Goal: Task Accomplishment & Management: Complete application form

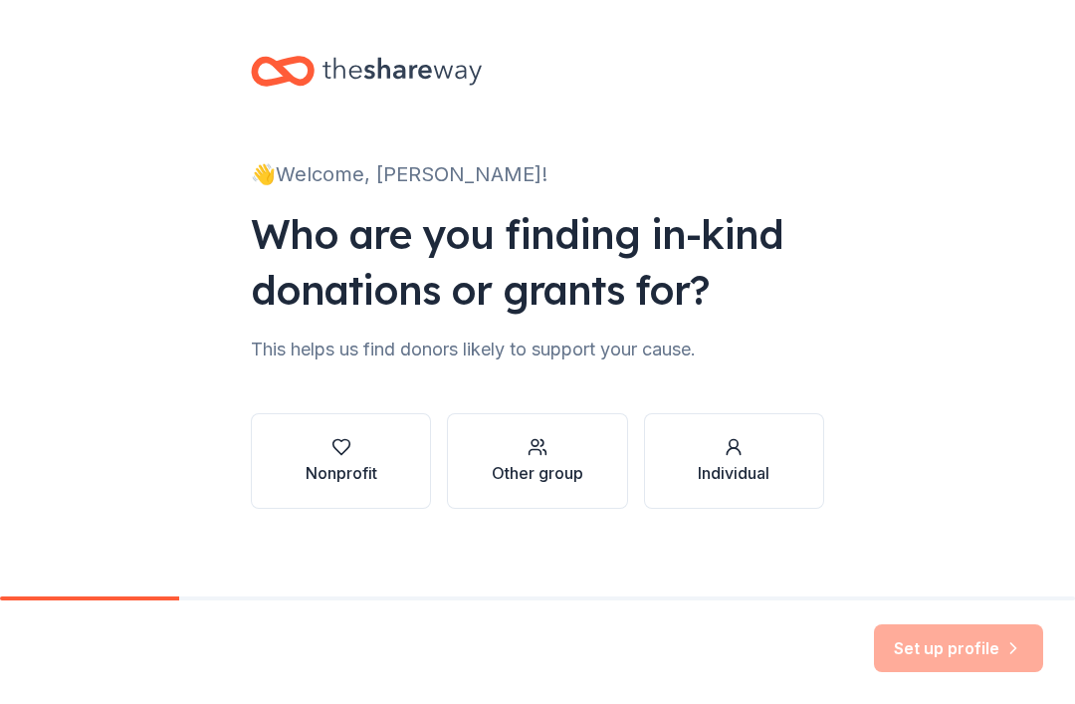
click at [335, 498] on button "Nonprofit" at bounding box center [341, 461] width 180 height 96
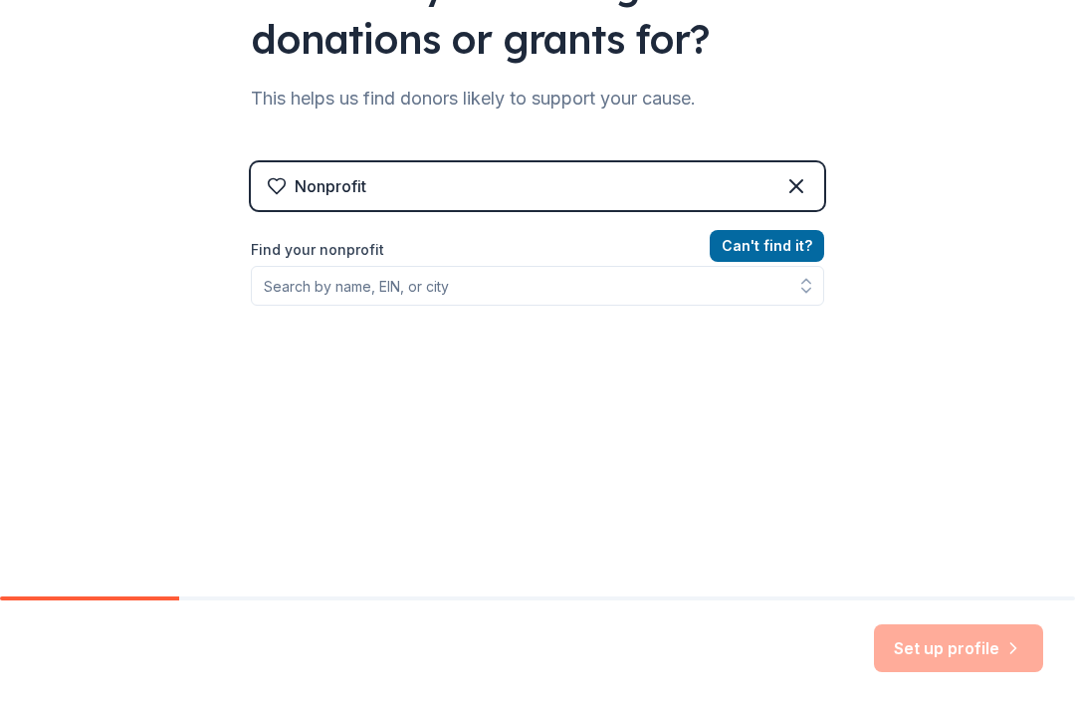
scroll to position [253, 0]
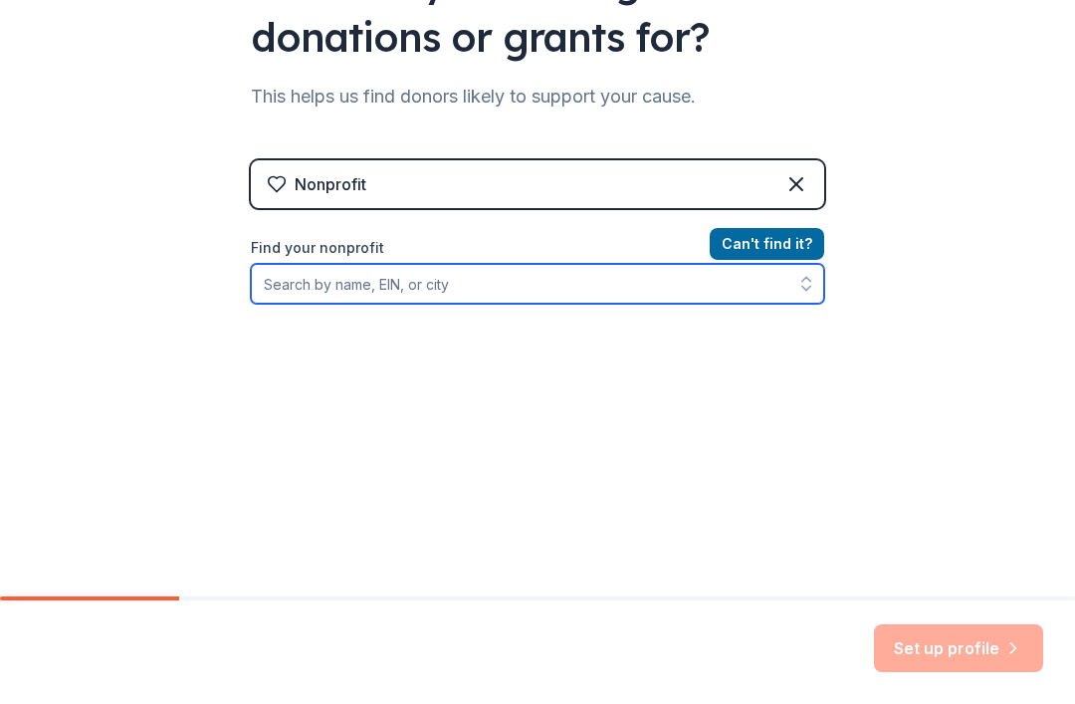
click at [594, 281] on input "Find your nonprofit" at bounding box center [537, 284] width 573 height 40
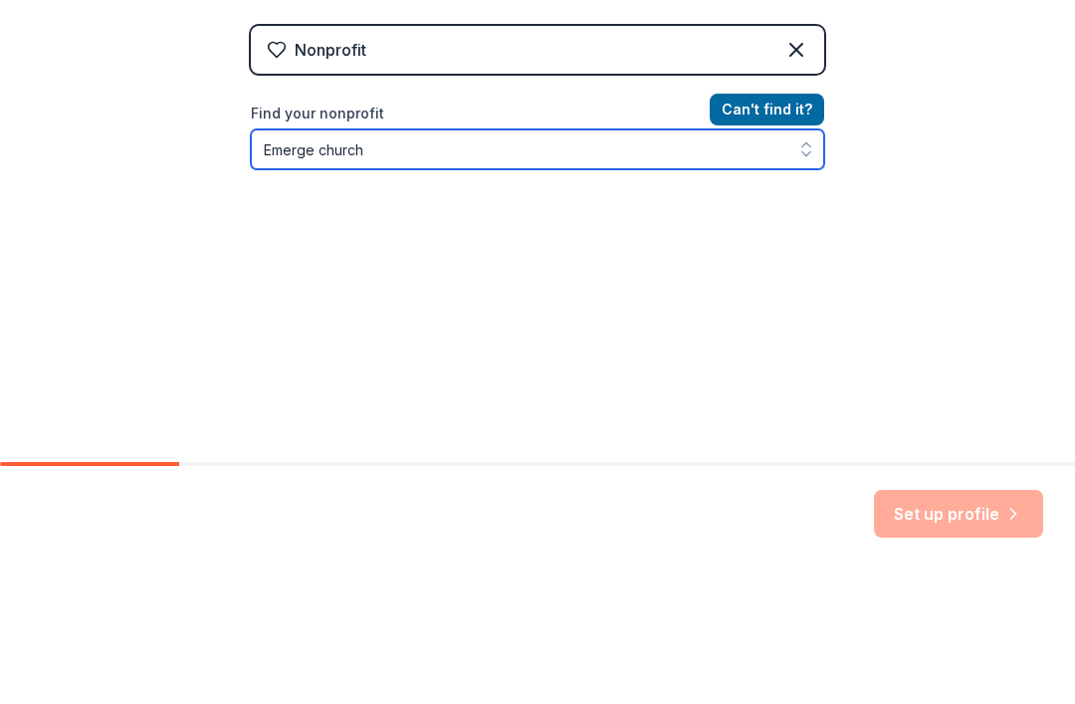
type input "Emerge church"
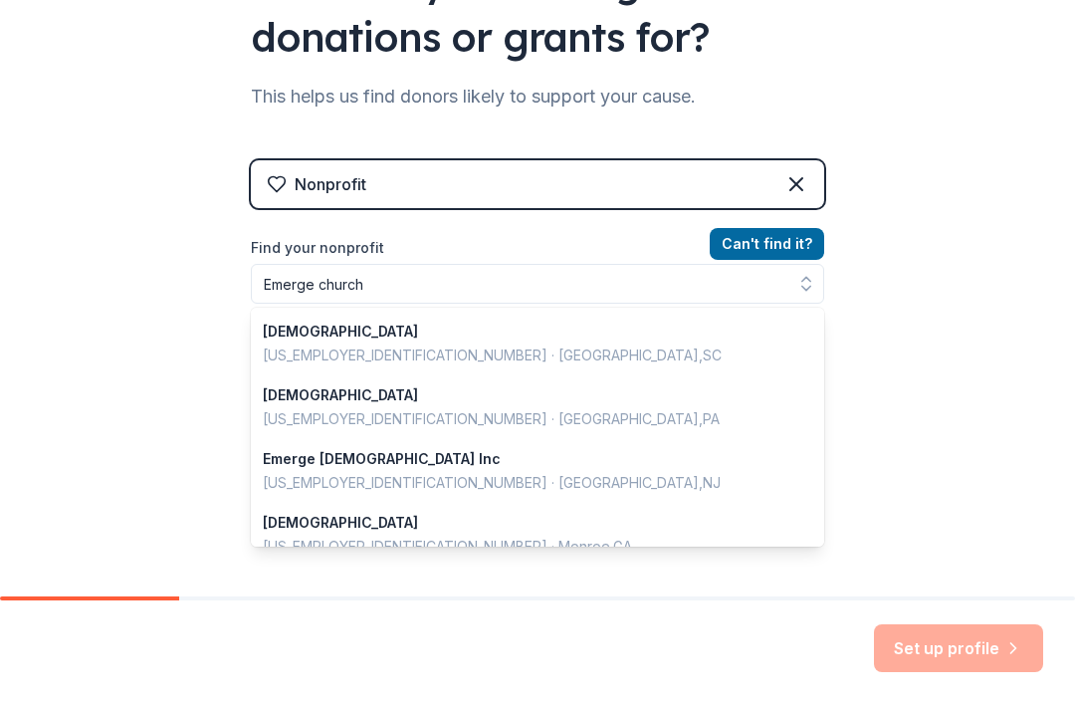
scroll to position [0, 0]
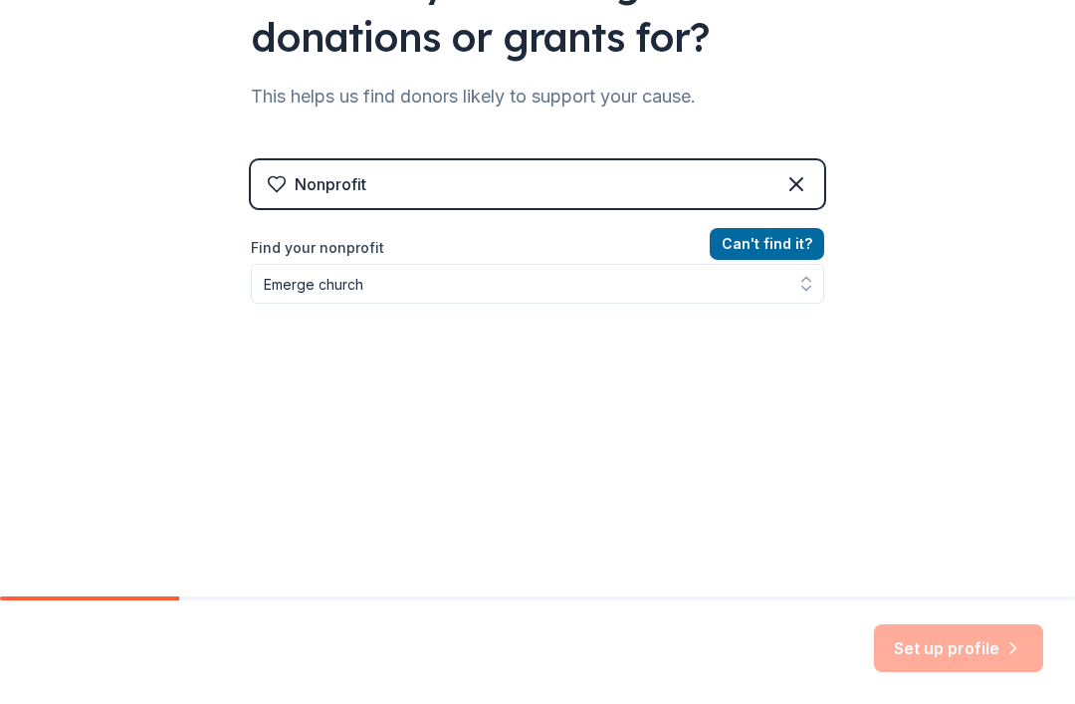
click at [775, 246] on button "Can ' t find it?" at bounding box center [767, 244] width 114 height 32
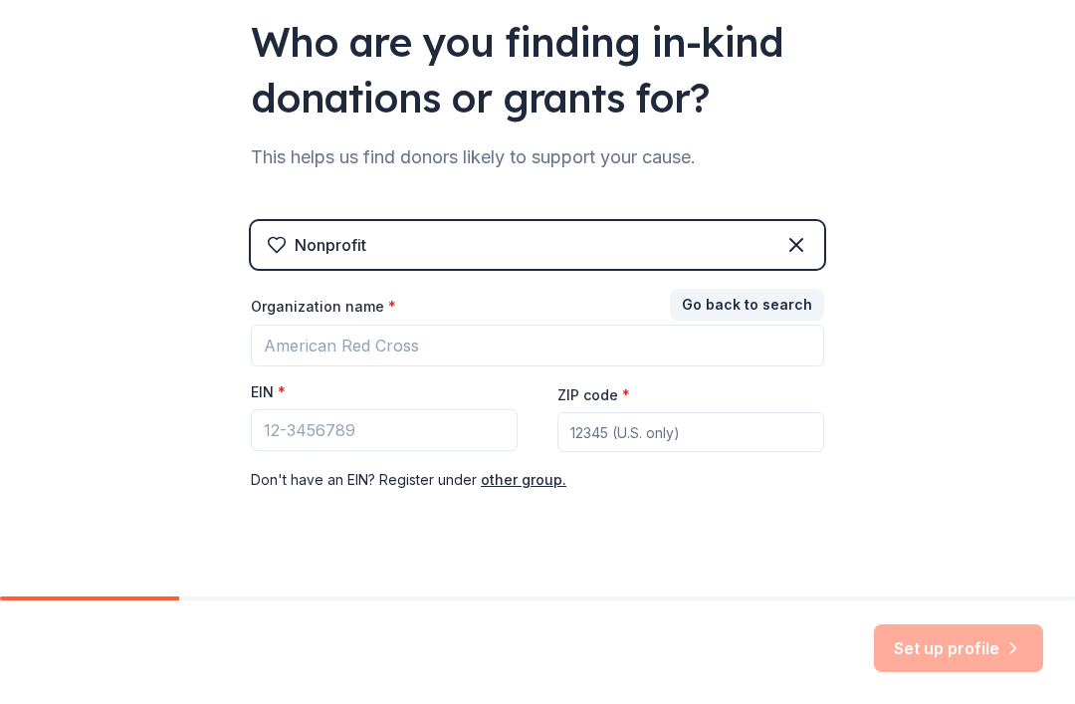
scroll to position [205, 0]
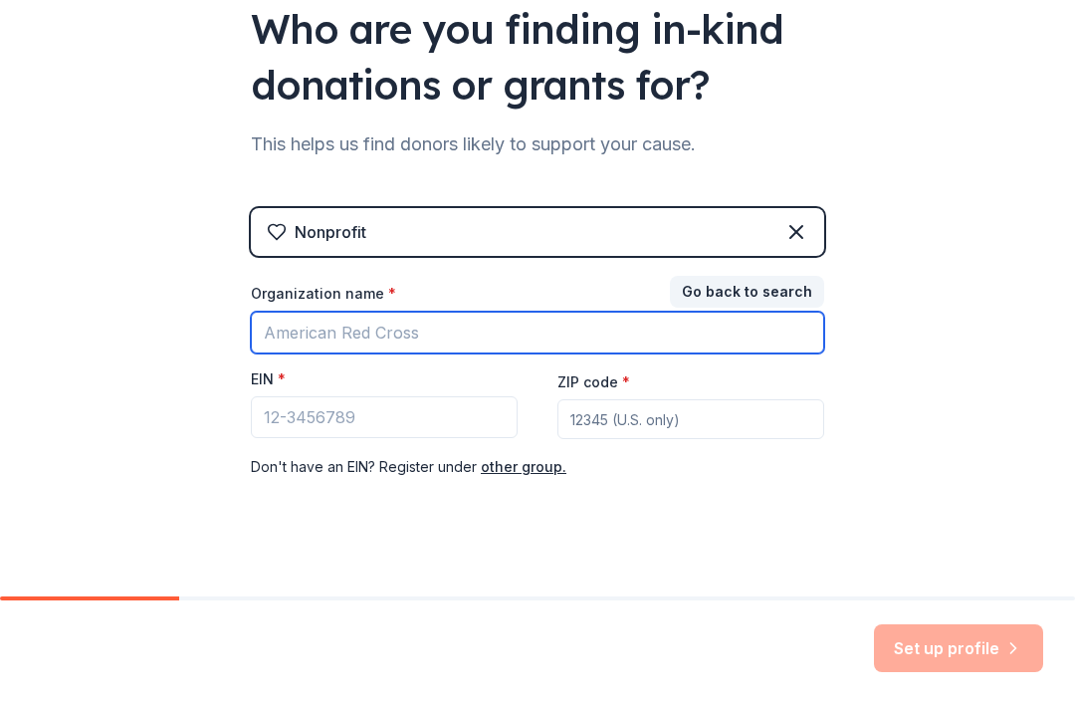
click at [402, 331] on input "Organization name *" at bounding box center [537, 333] width 573 height 42
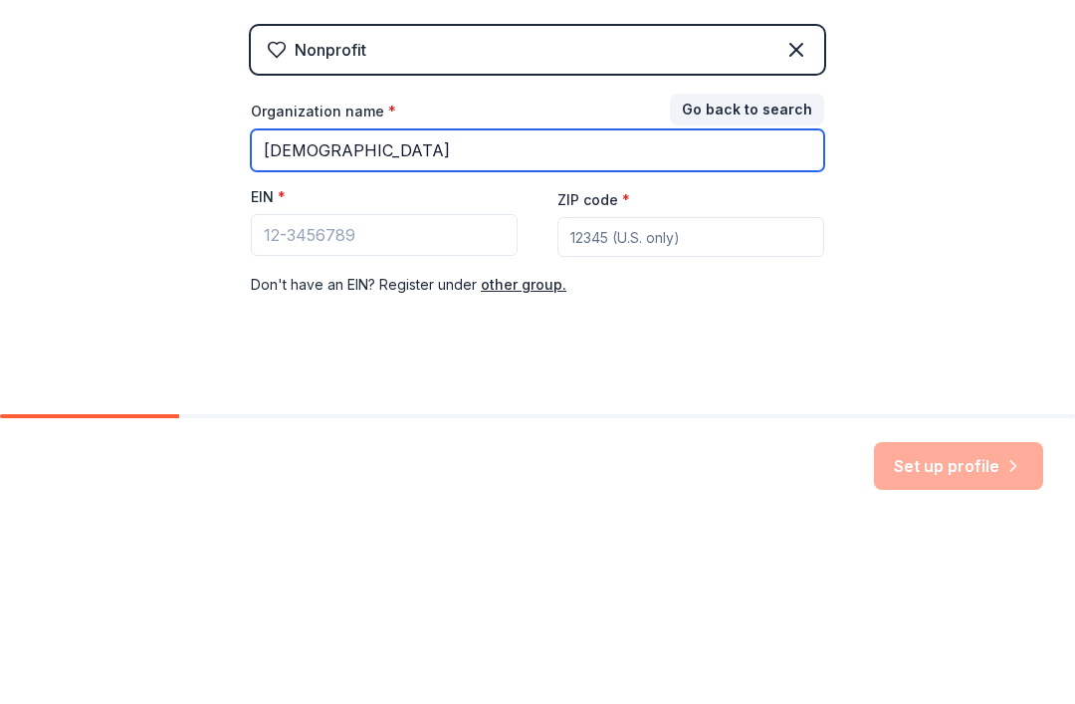
type input "[DEMOGRAPHIC_DATA]"
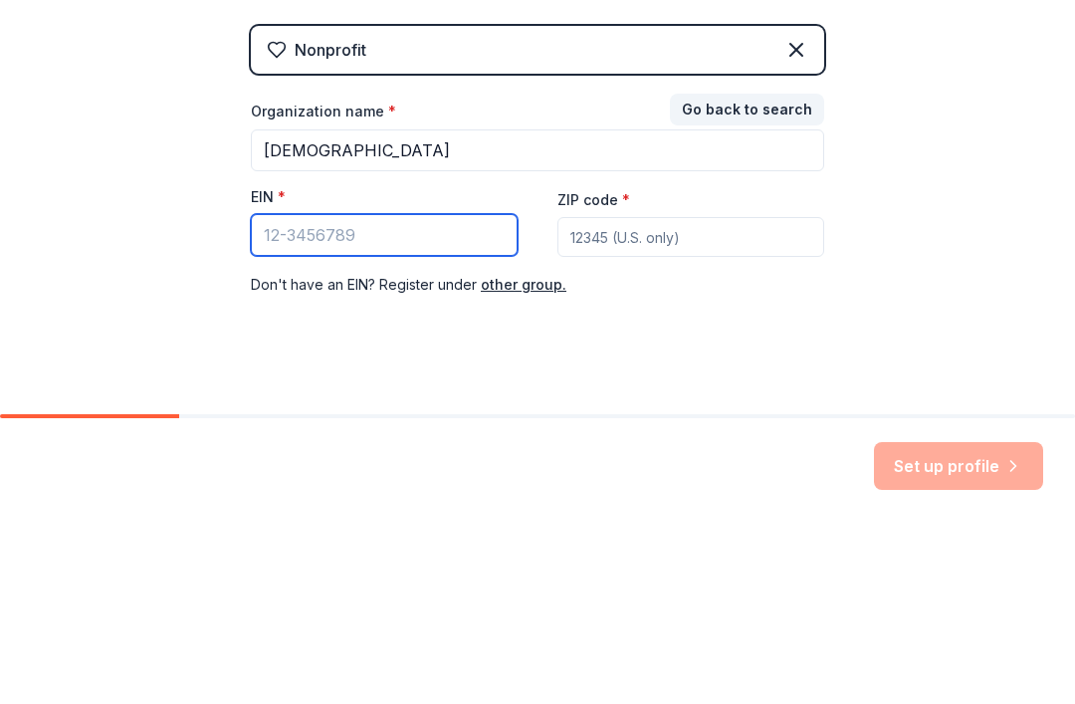
click at [465, 396] on input "EIN *" at bounding box center [384, 417] width 267 height 42
paste input "[US_EMPLOYER_IDENTIFICATION_NUMBER]"
type input "[US_EMPLOYER_IDENTIFICATION_NUMBER]"
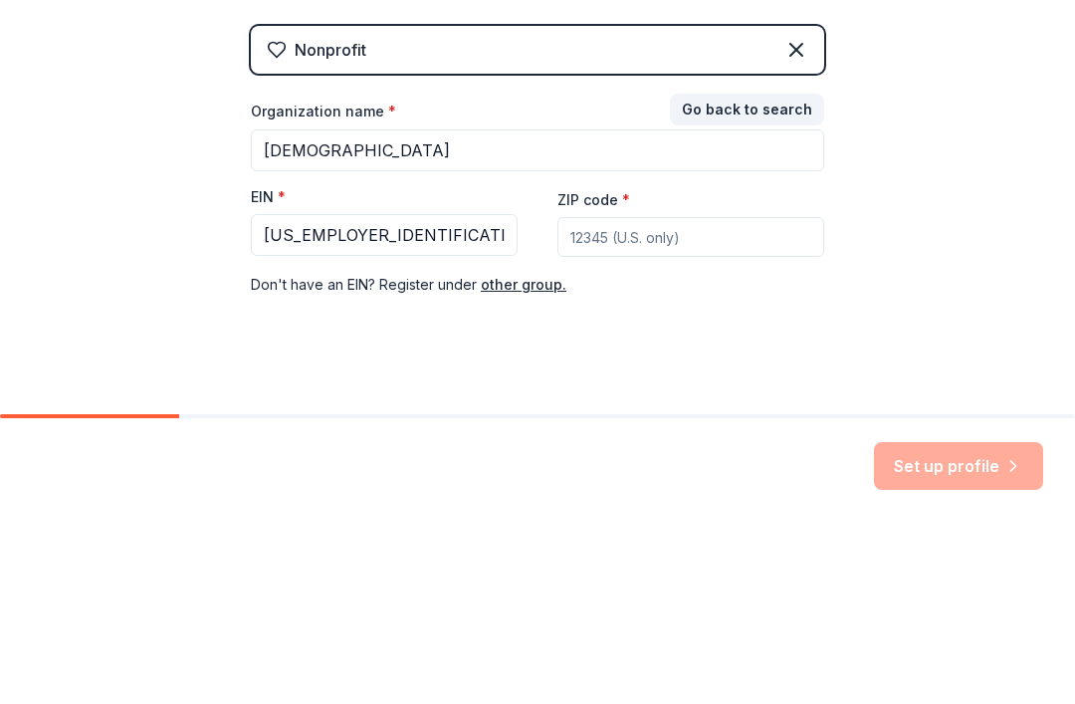
click at [629, 399] on input "ZIP code *" at bounding box center [690, 419] width 267 height 40
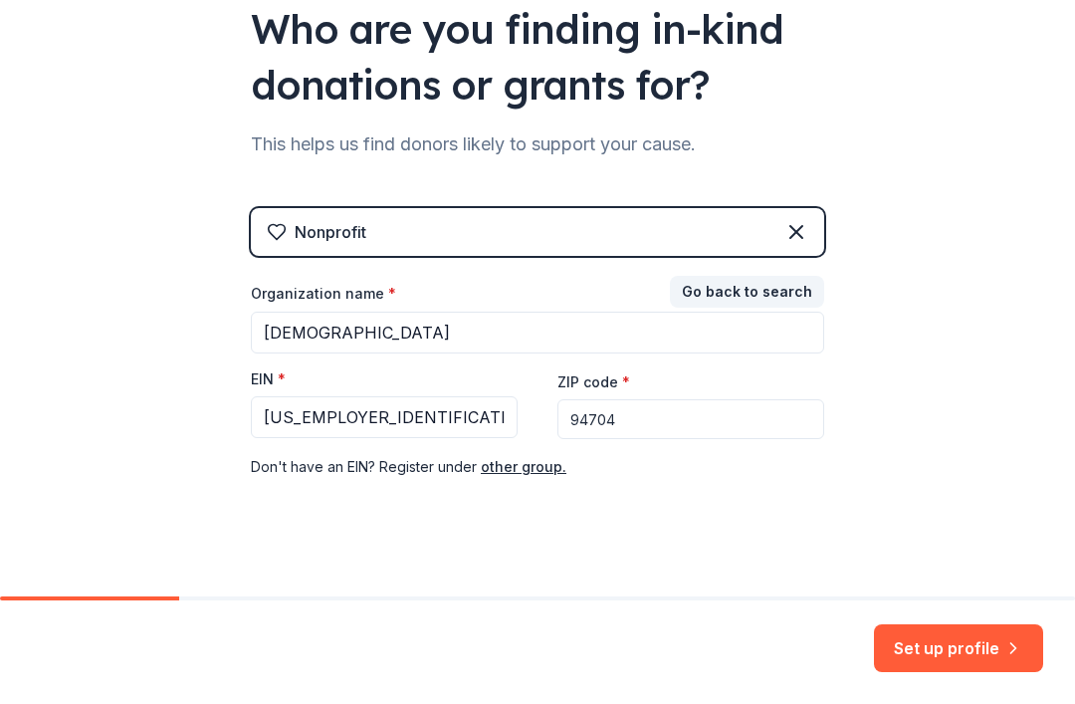
type input "94704"
click at [896, 646] on button "Set up profile" at bounding box center [958, 648] width 169 height 48
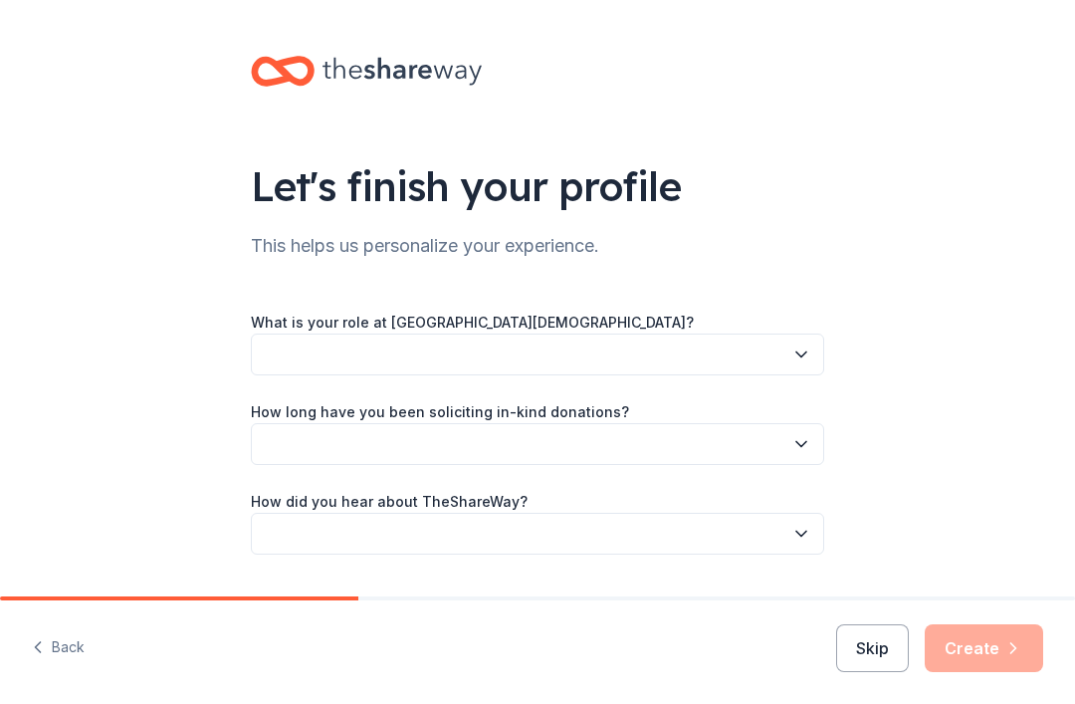
click at [781, 355] on button "button" at bounding box center [537, 354] width 573 height 42
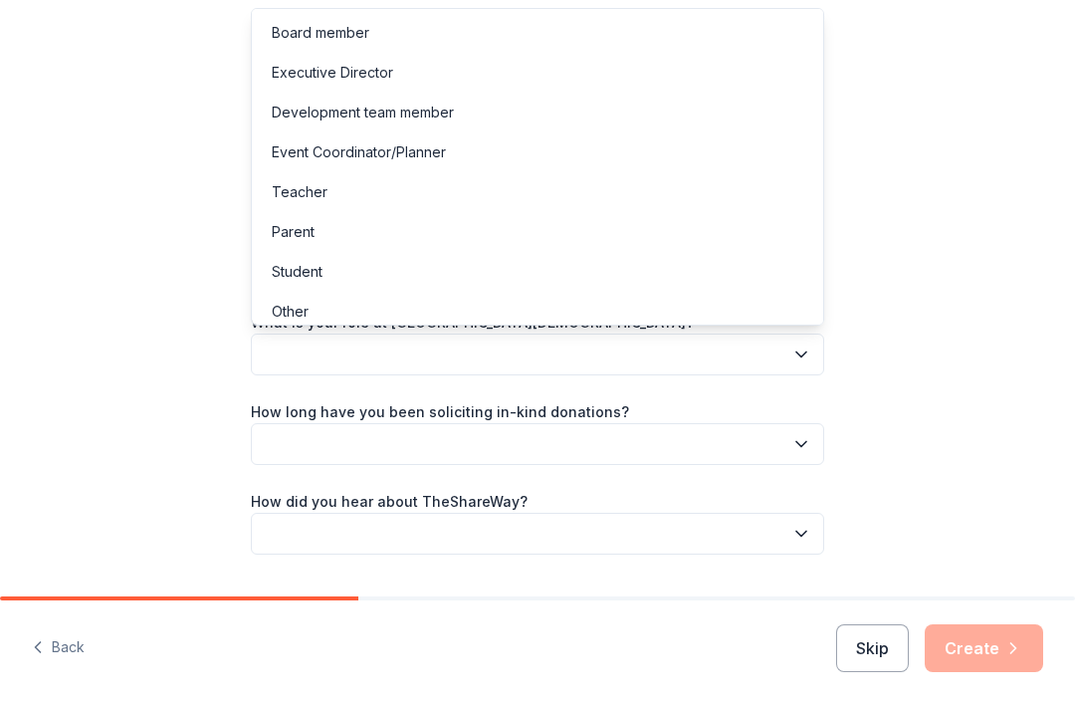
click at [373, 68] on div "Executive Director" at bounding box center [332, 73] width 121 height 24
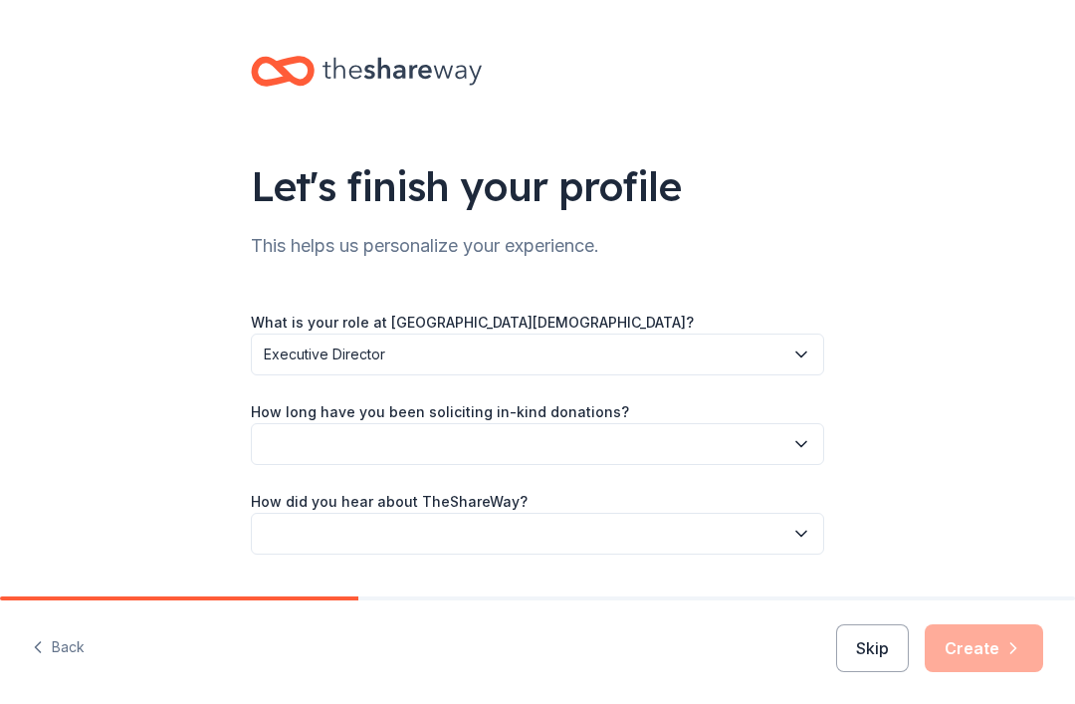
click at [760, 445] on button "button" at bounding box center [537, 444] width 573 height 42
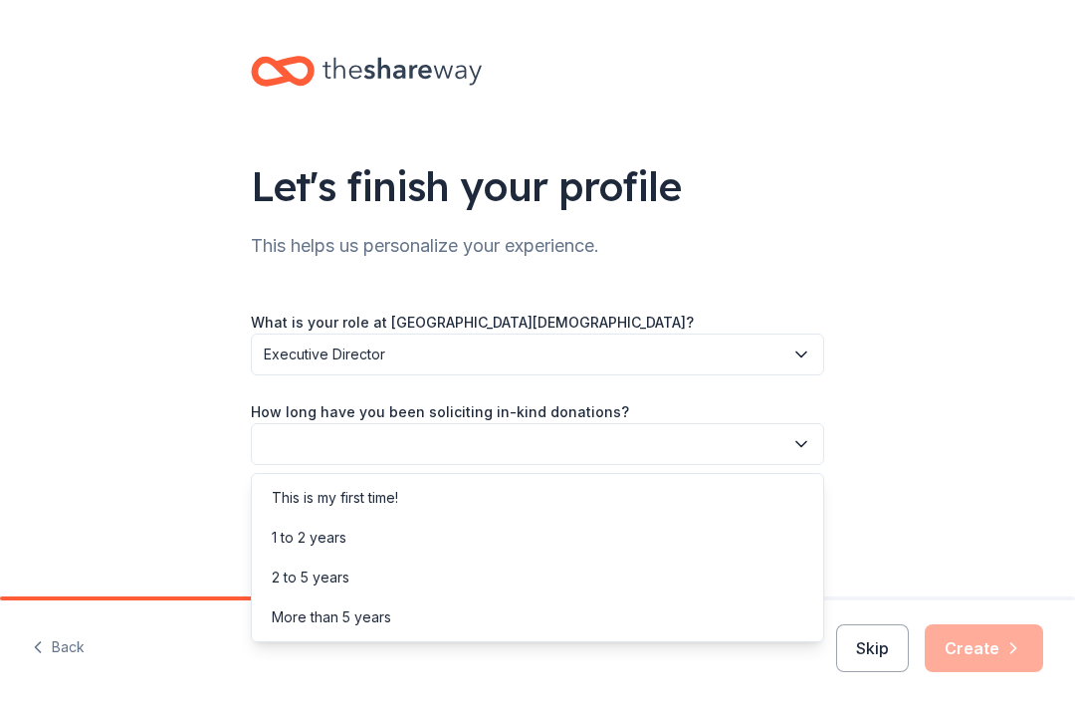
click at [374, 501] on div "This is my first time!" at bounding box center [335, 498] width 126 height 24
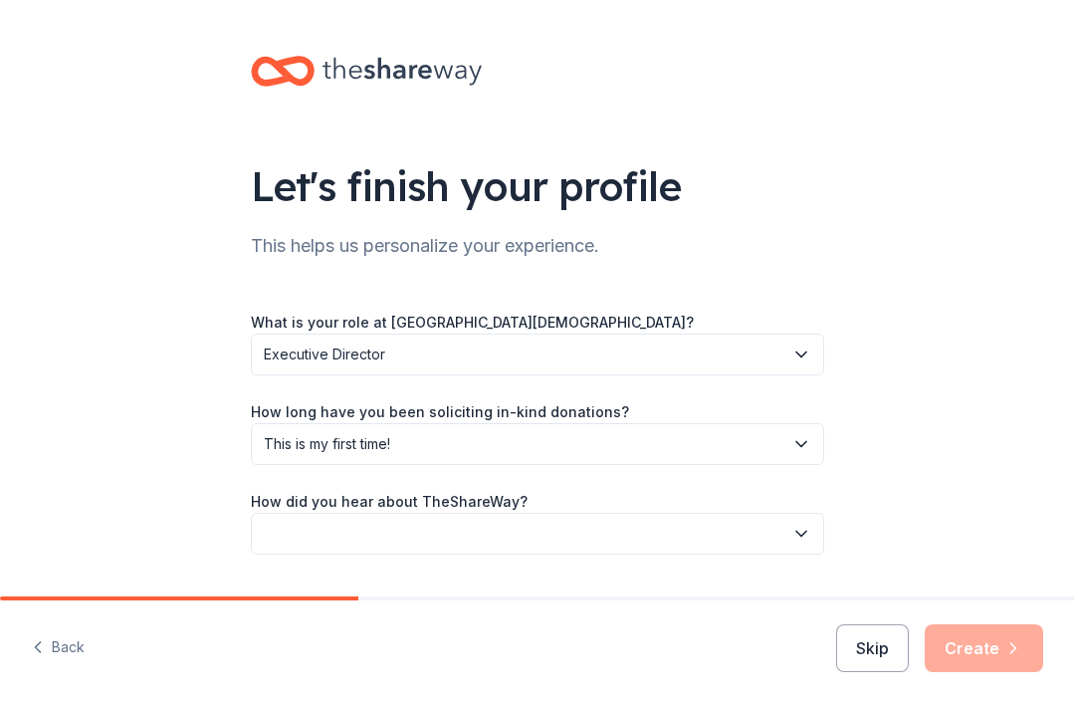
click at [805, 537] on icon "button" at bounding box center [801, 534] width 20 height 20
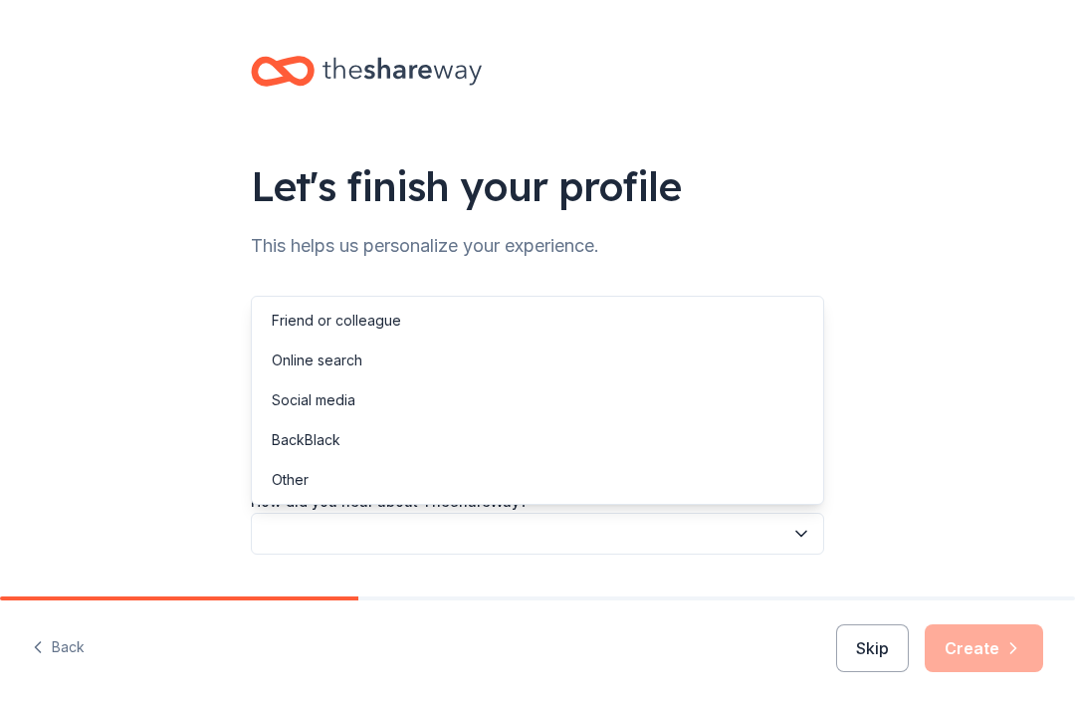
click at [324, 405] on div "Social media" at bounding box center [314, 400] width 84 height 24
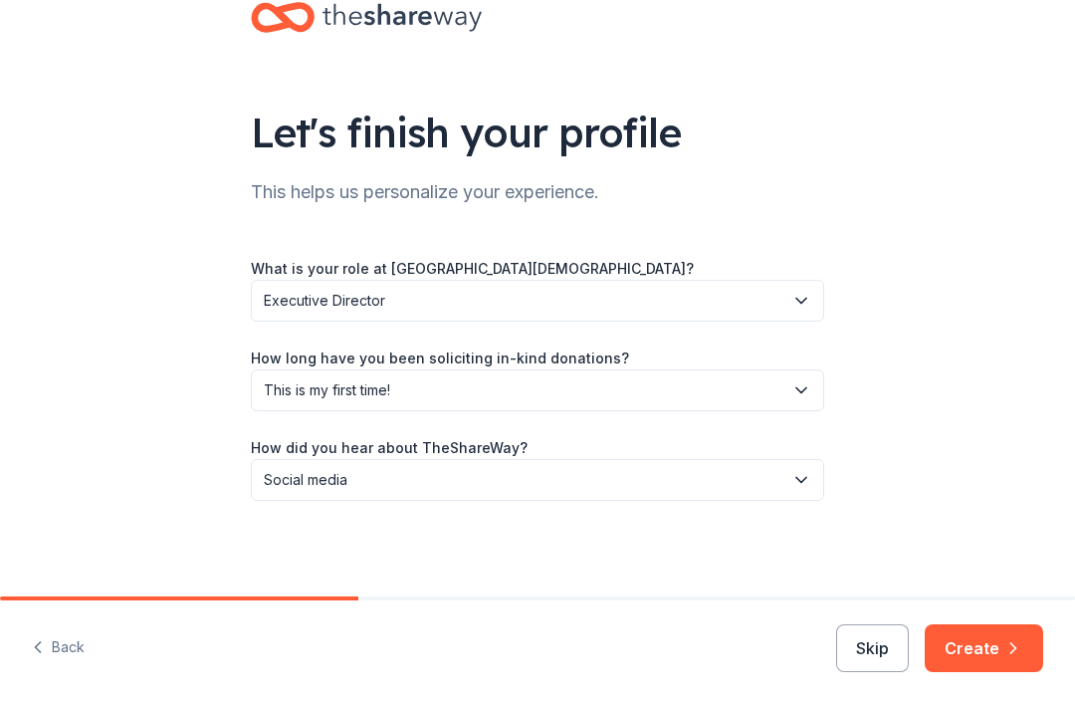
scroll to position [54, 0]
click at [1007, 650] on icon "button" at bounding box center [1013, 648] width 20 height 20
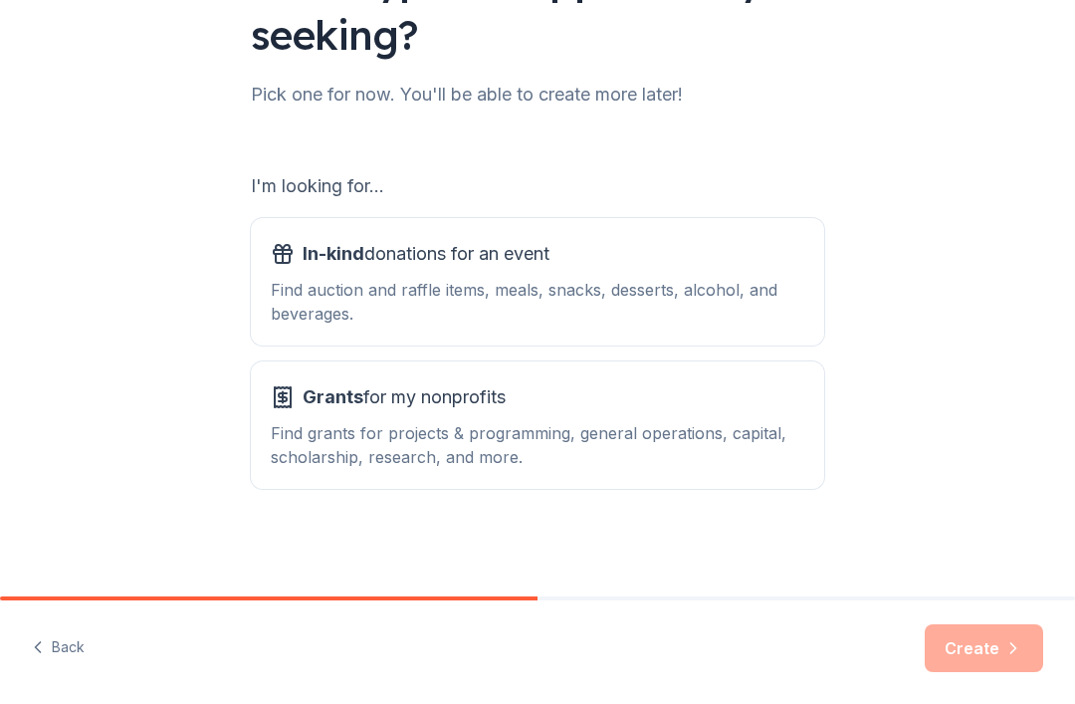
scroll to position [207, 0]
click at [693, 445] on div "Find grants for projects & programming, general operations, capital, scholarshi…" at bounding box center [538, 445] width 534 height 48
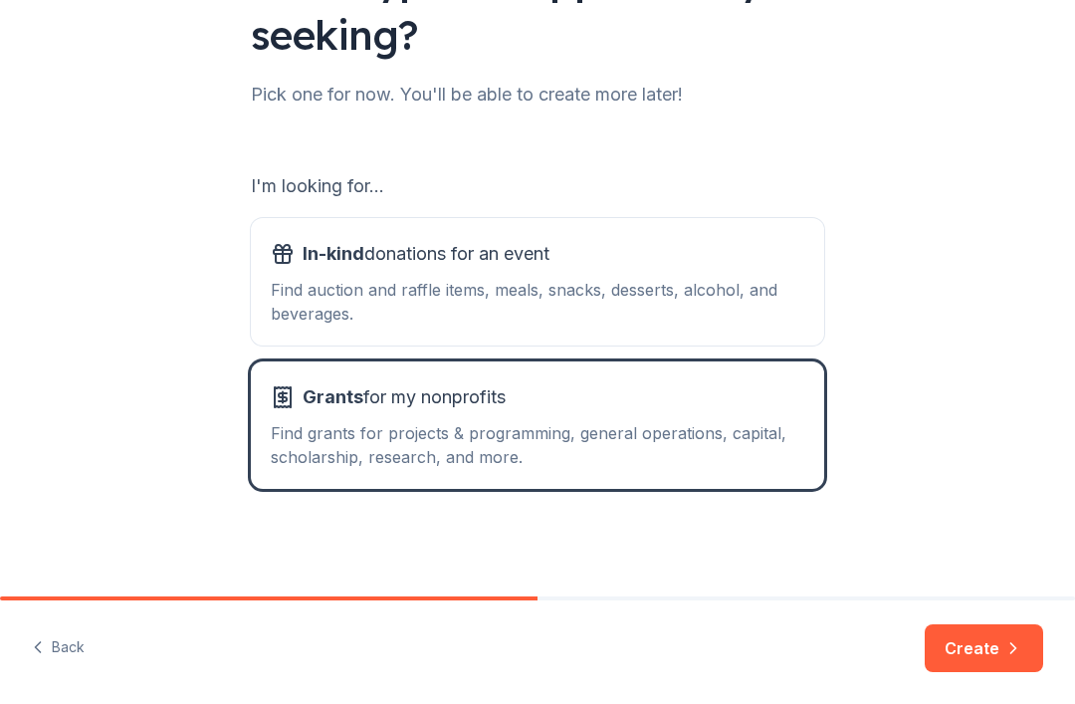
click at [996, 630] on button "Create" at bounding box center [984, 648] width 118 height 48
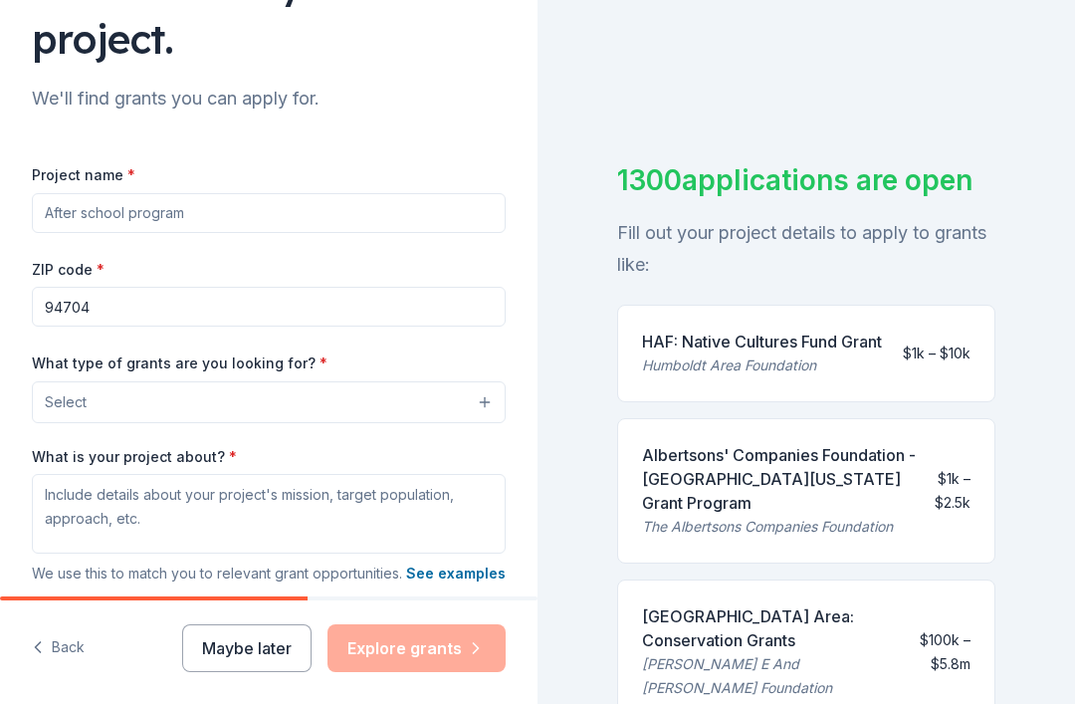
scroll to position [202, 0]
click at [238, 224] on input "Project name *" at bounding box center [269, 214] width 474 height 40
type input "After school program"
click at [470, 418] on button "Select" at bounding box center [269, 403] width 474 height 42
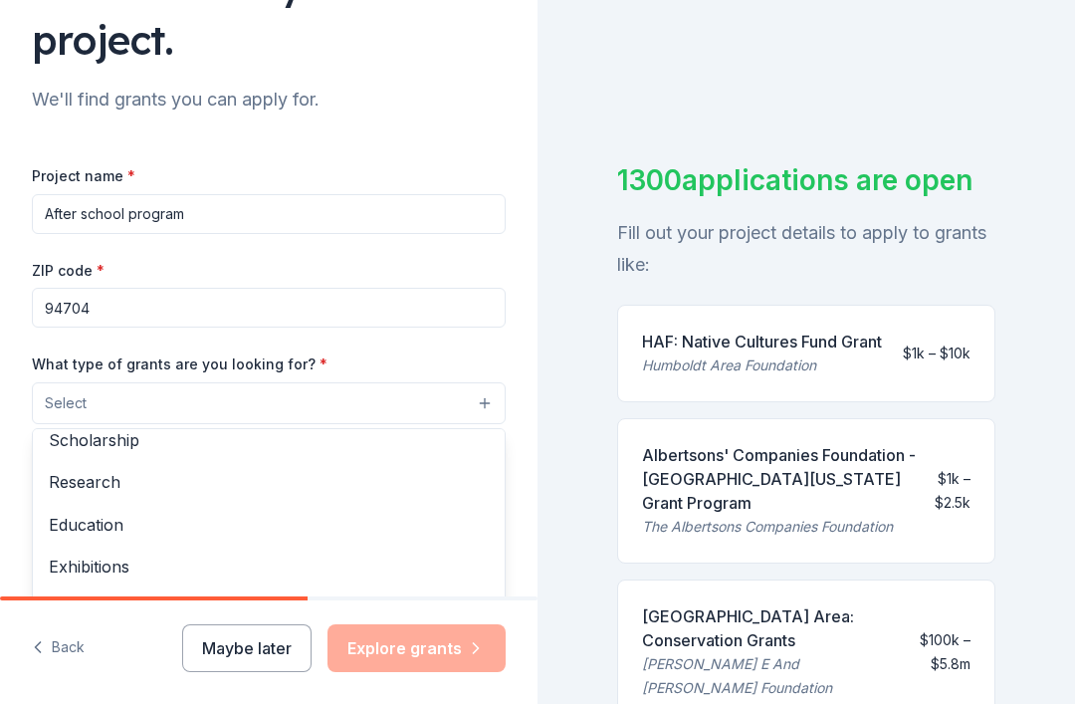
scroll to position [124, 0]
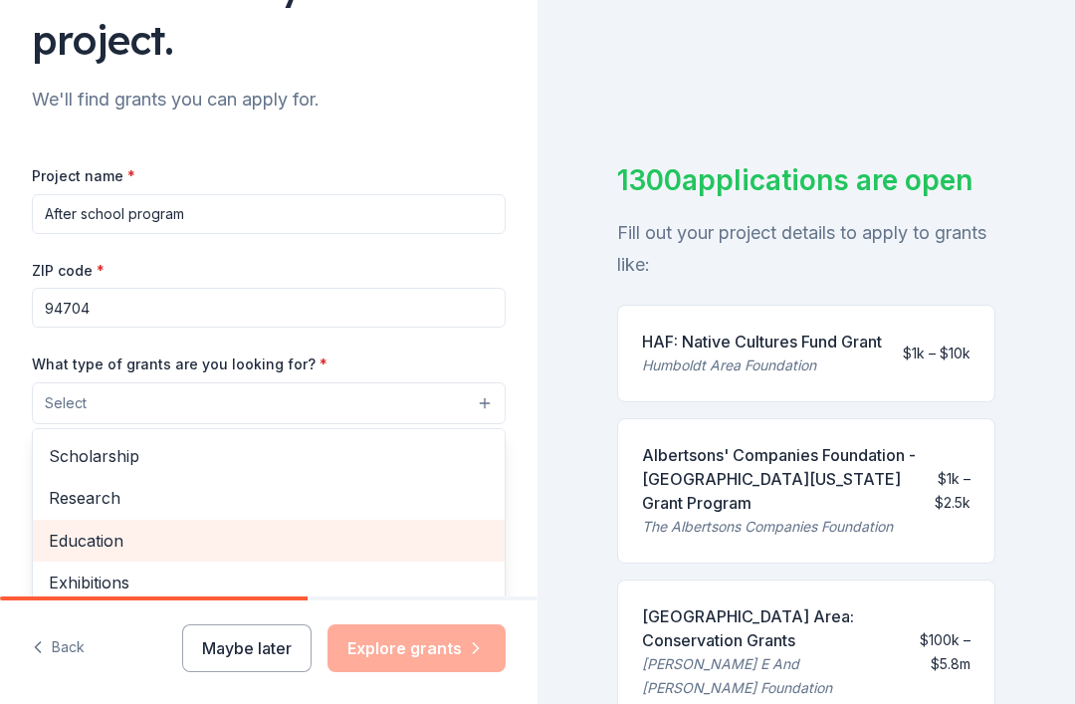
click at [120, 550] on span "Education" at bounding box center [269, 541] width 440 height 26
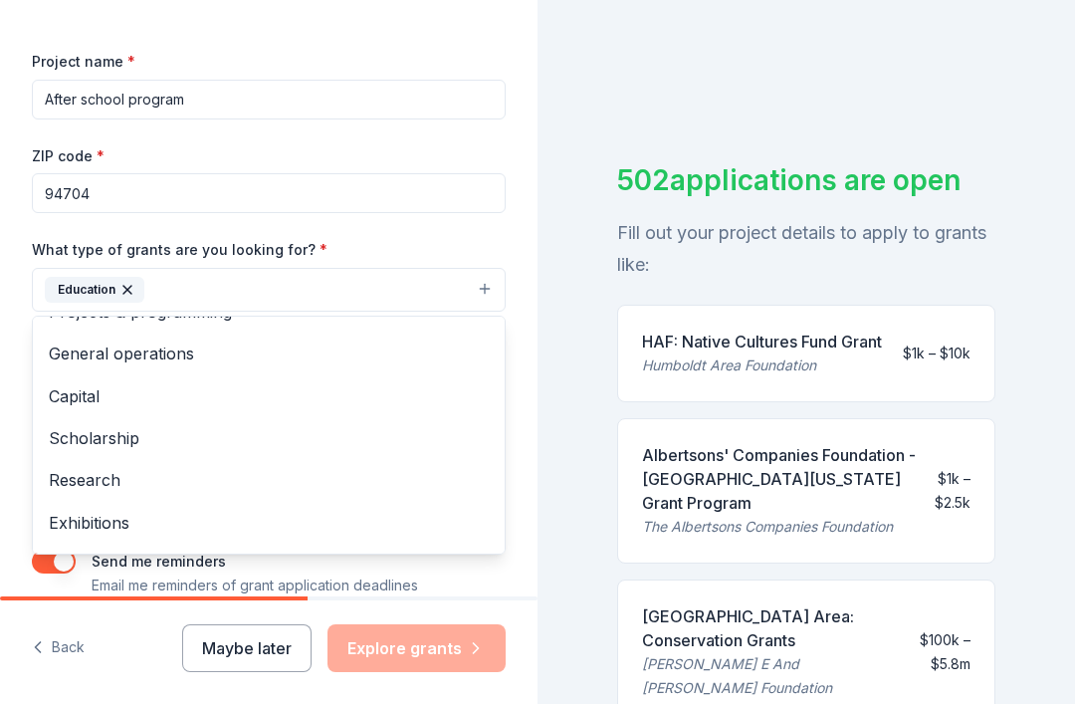
scroll to position [29, 0]
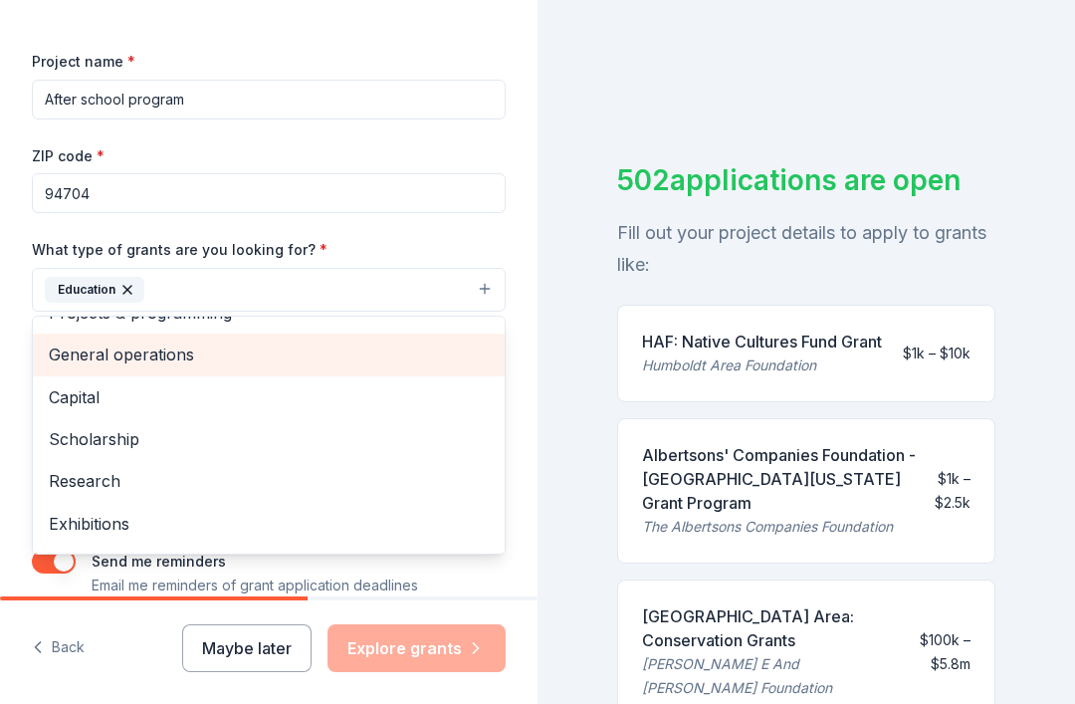
click at [145, 357] on span "General operations" at bounding box center [269, 354] width 440 height 26
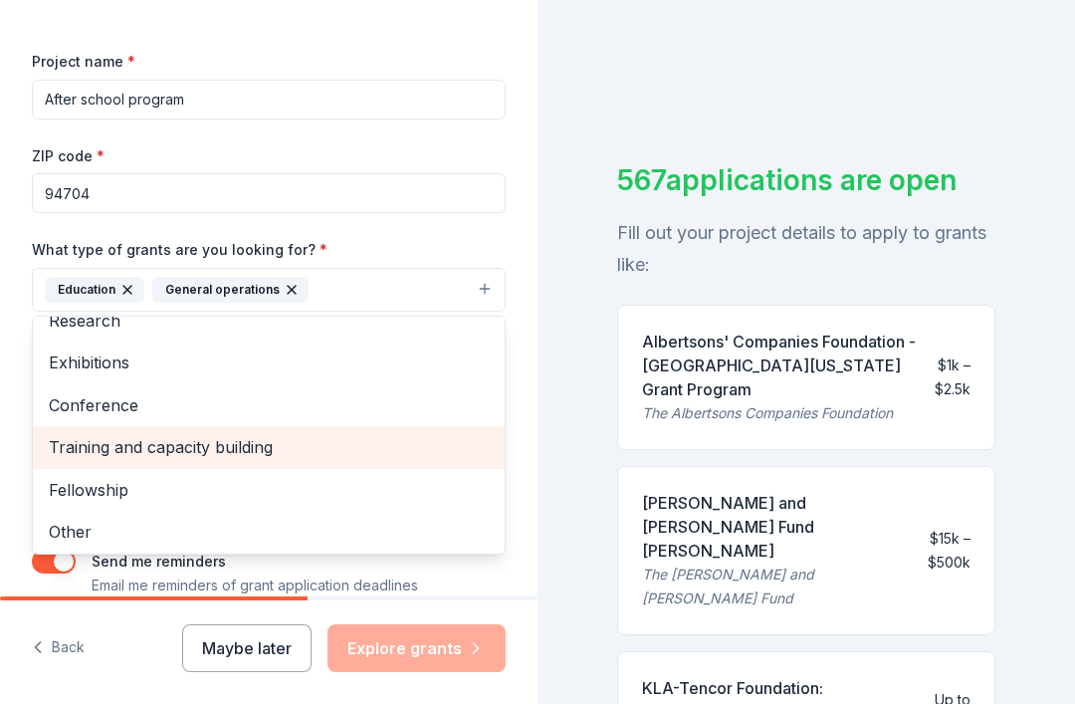
click at [246, 453] on span "Training and capacity building" at bounding box center [269, 447] width 440 height 26
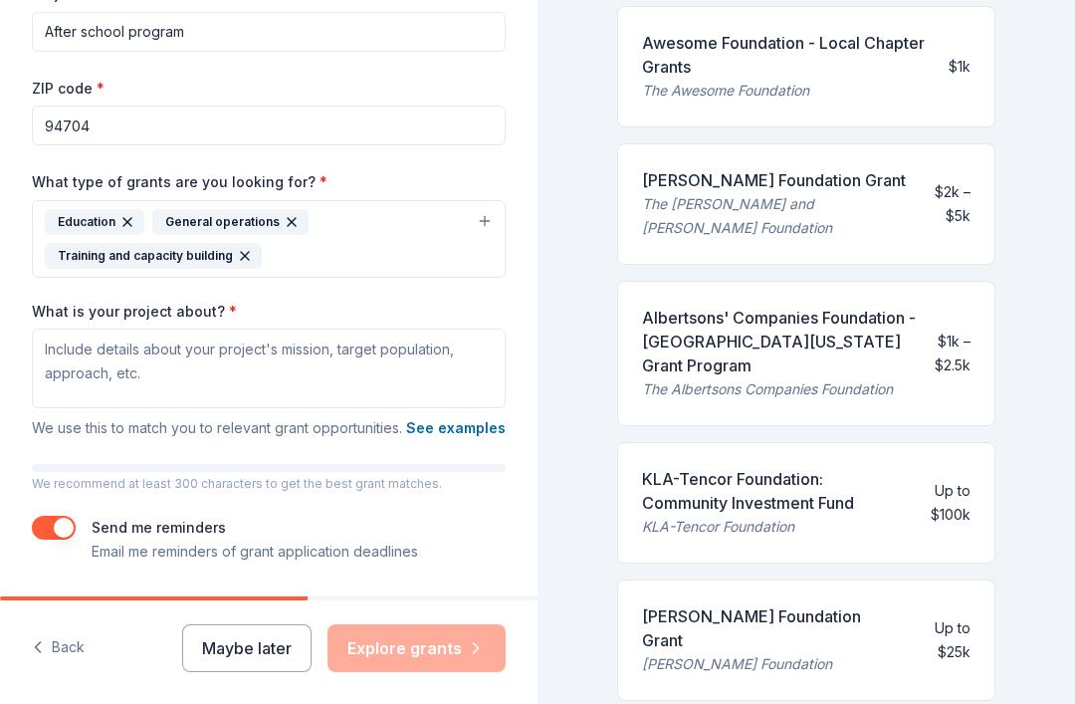
scroll to position [485, 0]
click at [922, 291] on div "Albertsons' Companies Foundation - [GEOGRAPHIC_DATA][US_STATE] Grant Program Th…" at bounding box center [806, 352] width 378 height 145
click at [899, 305] on div "Albertsons' Companies Foundation - [GEOGRAPHIC_DATA][US_STATE] Grant Program" at bounding box center [780, 341] width 277 height 72
click at [921, 317] on div "Albertsons' Companies Foundation - [GEOGRAPHIC_DATA][US_STATE] Grant Program Th…" at bounding box center [806, 352] width 378 height 145
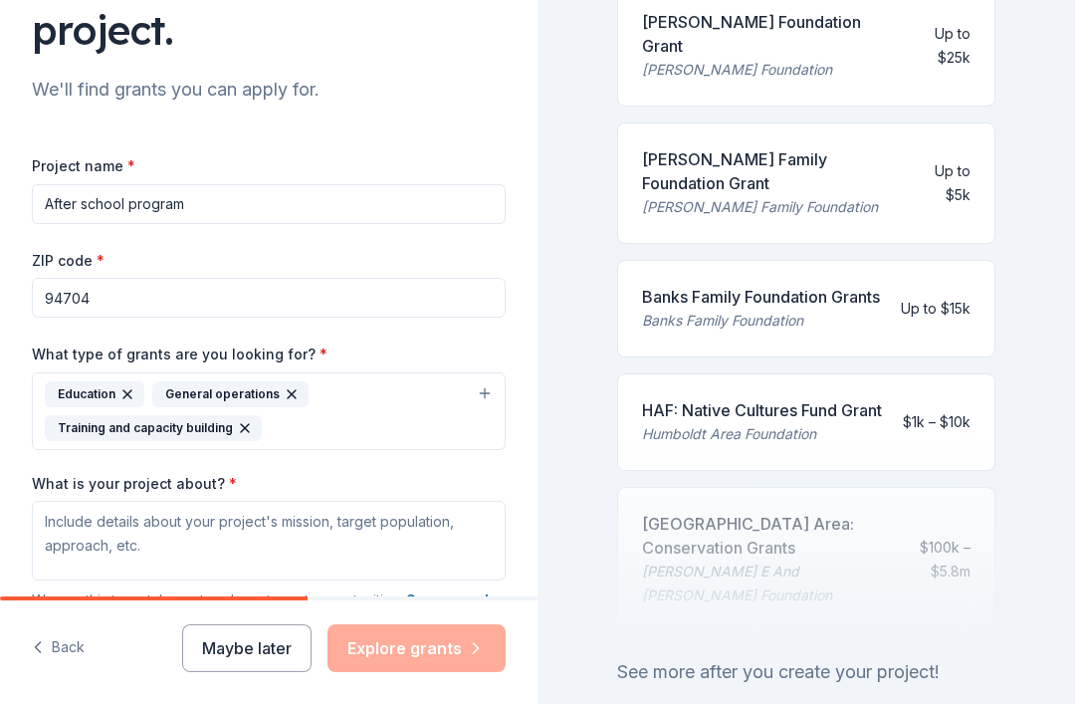
scroll to position [210, 0]
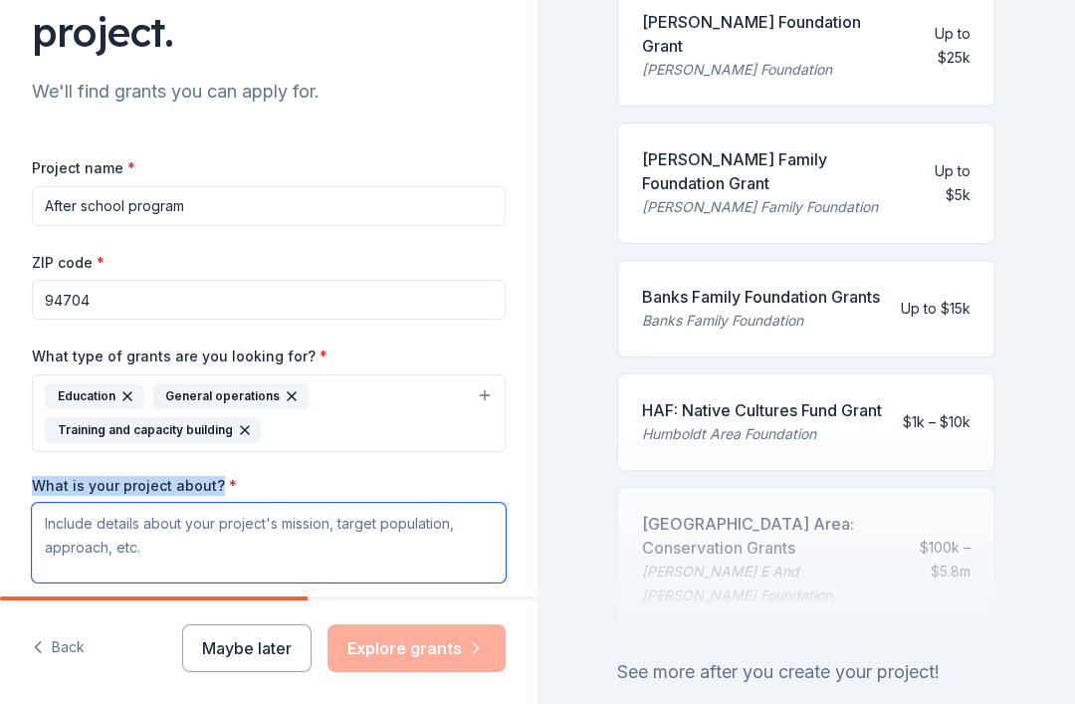
click at [225, 535] on textarea "What is your project about? *" at bounding box center [269, 543] width 474 height 80
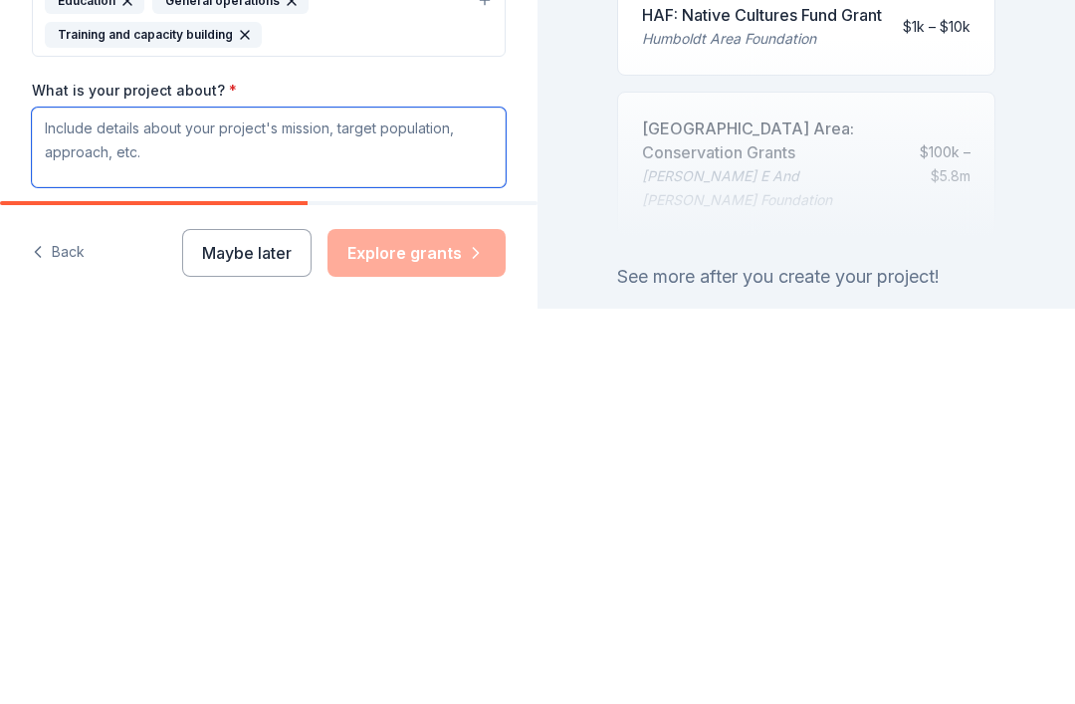
paste textarea "Our project provides a safe, structured, and enriching after-school program for…"
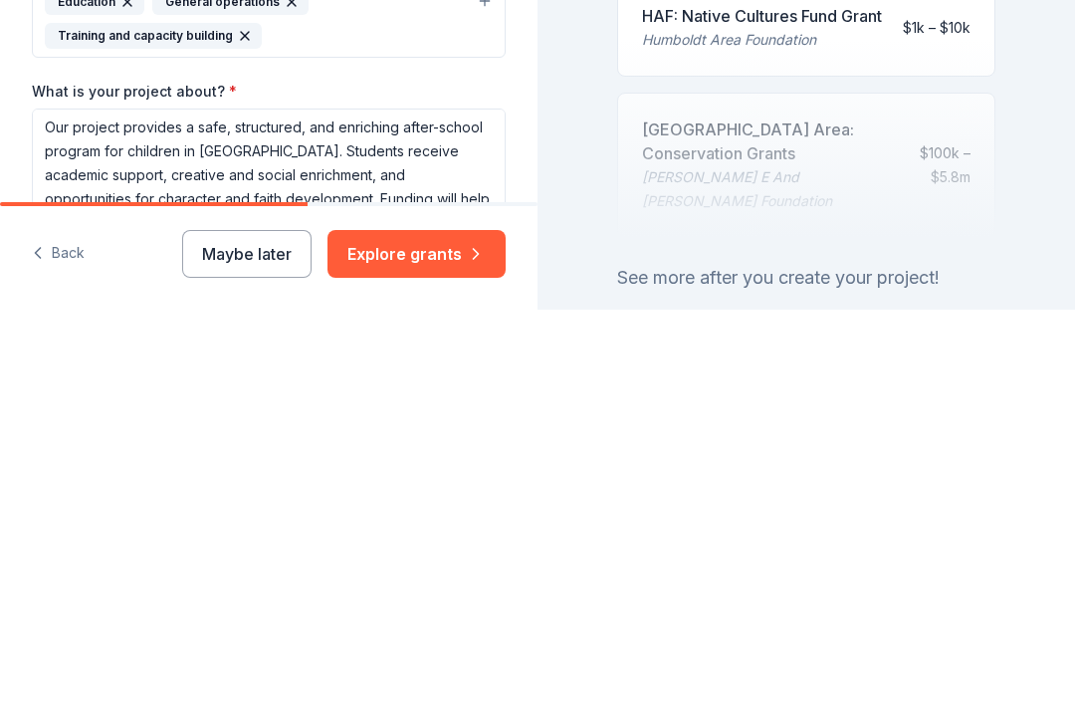
scroll to position [64, 0]
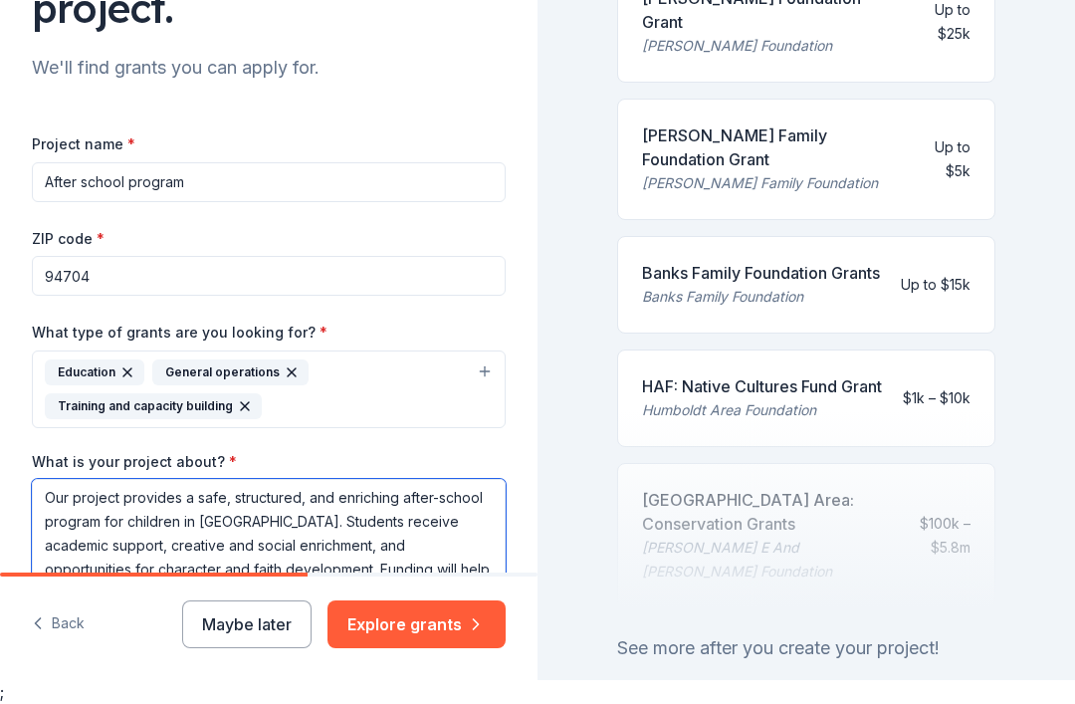
type textarea "Our project provides a safe, structured, and enriching after-school program for…"
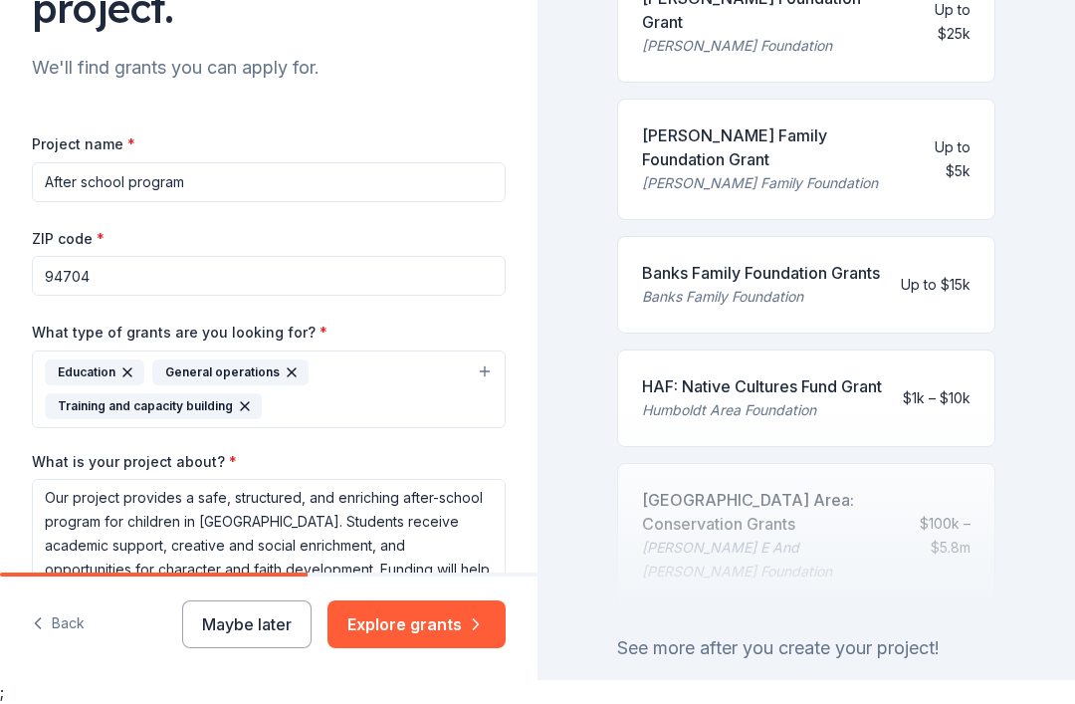
click at [438, 647] on button "Explore grants" at bounding box center [417, 624] width 178 height 48
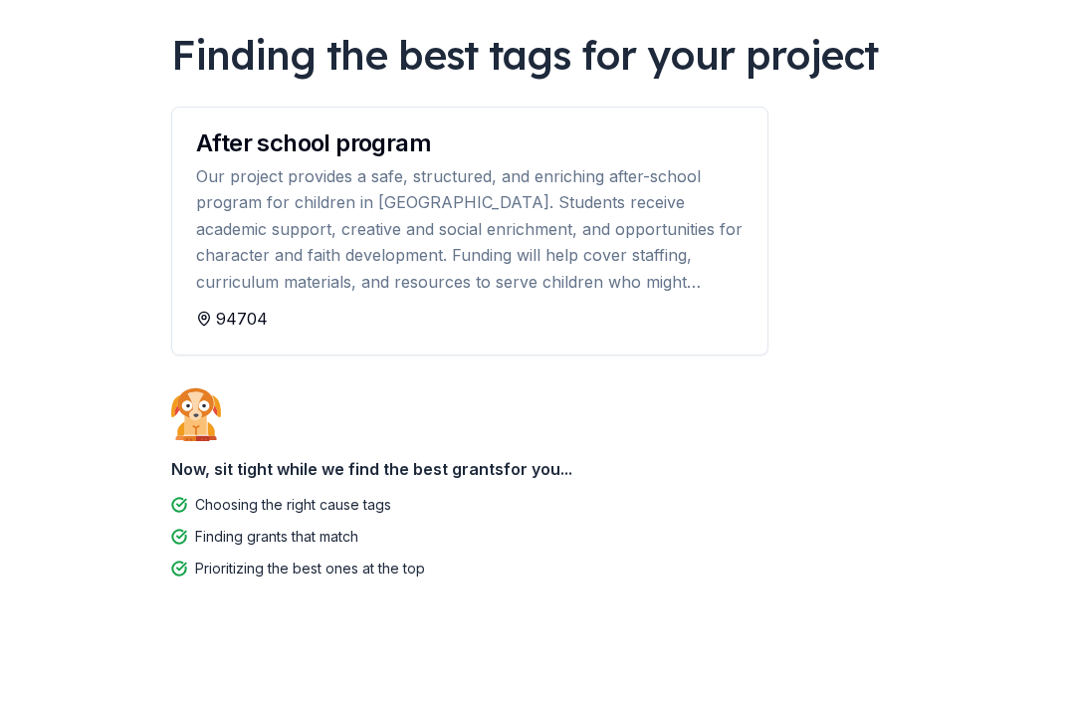
scroll to position [82, 0]
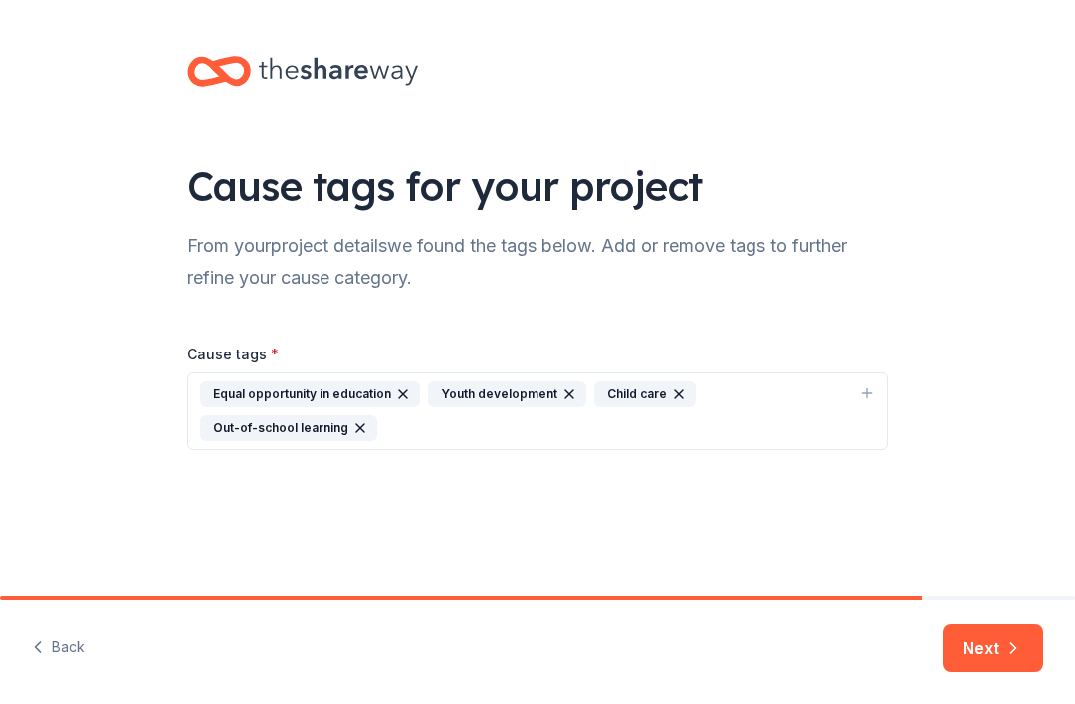
click at [997, 651] on button "Next" at bounding box center [993, 648] width 101 height 48
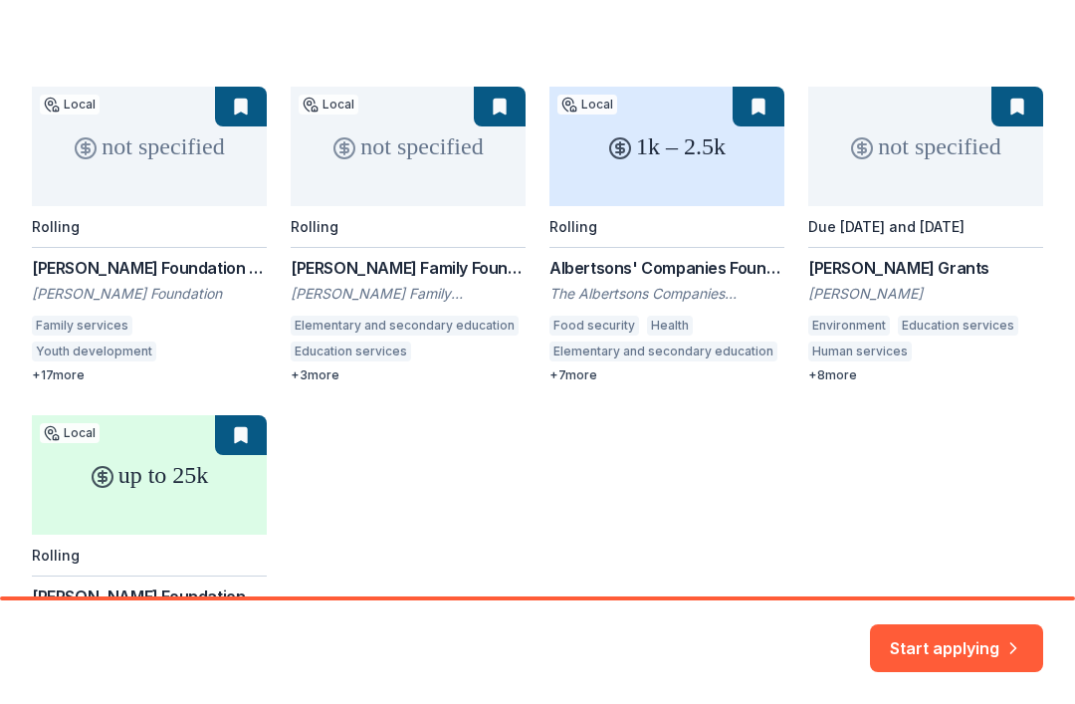
scroll to position [264, 0]
click at [885, 283] on div "not specified Local Rolling [PERSON_NAME] Foundation Grant [PERSON_NAME] Founda…" at bounding box center [537, 398] width 1011 height 625
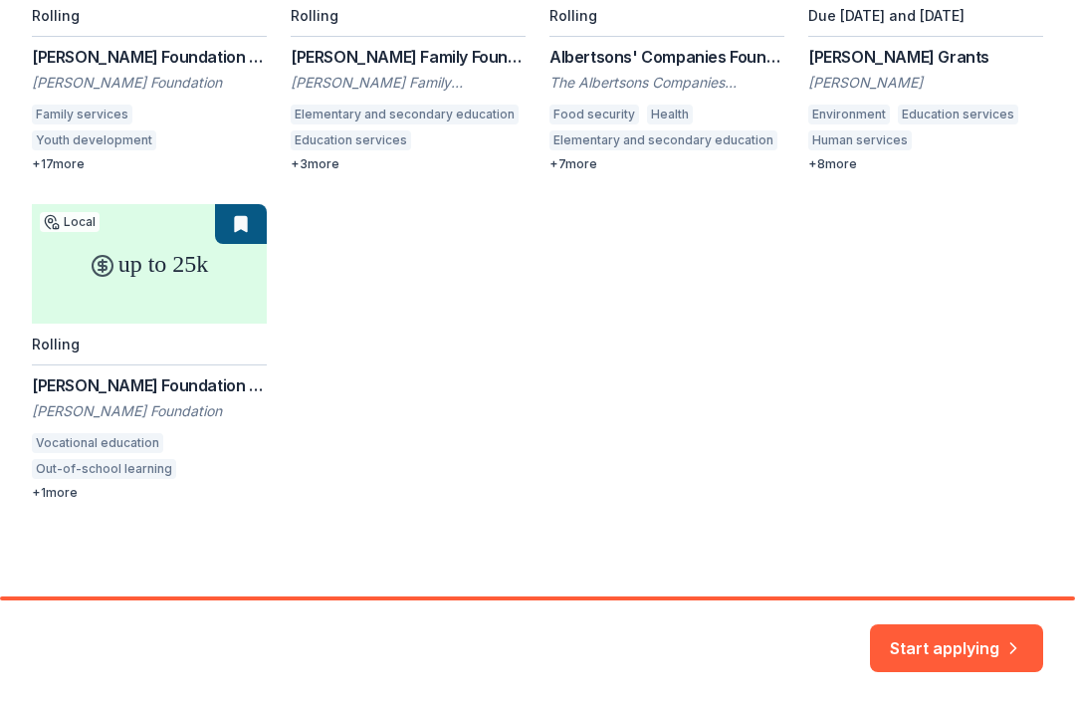
scroll to position [490, 0]
click at [978, 638] on button "Start applying" at bounding box center [956, 636] width 173 height 48
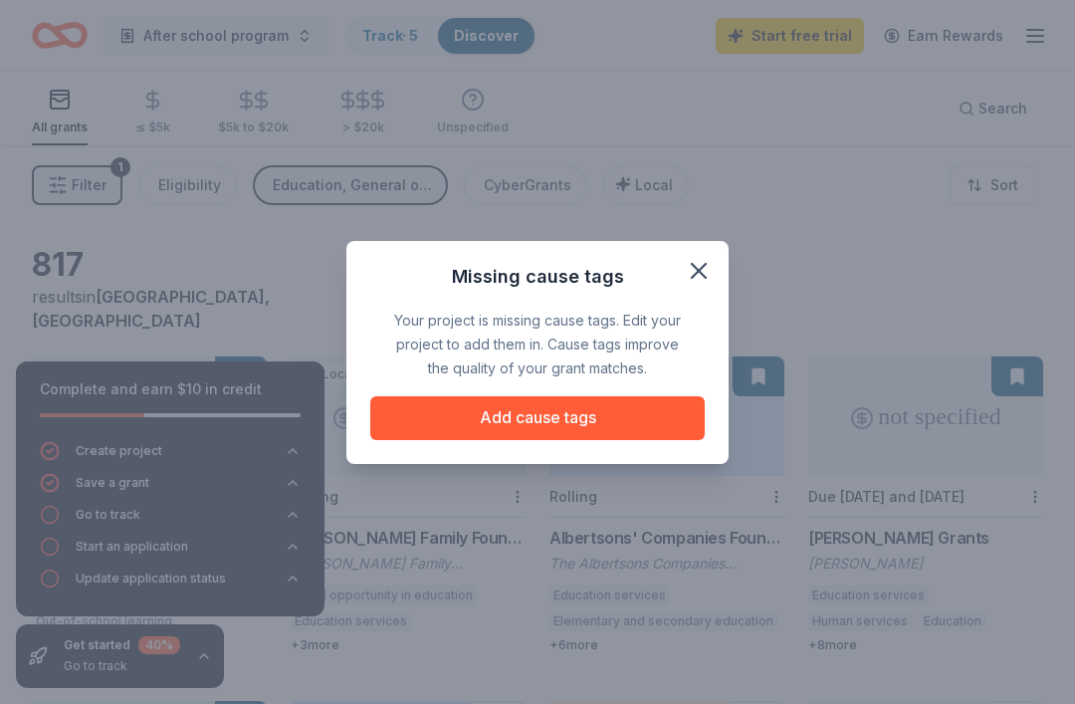
click at [616, 423] on button "Add cause tags" at bounding box center [537, 418] width 334 height 44
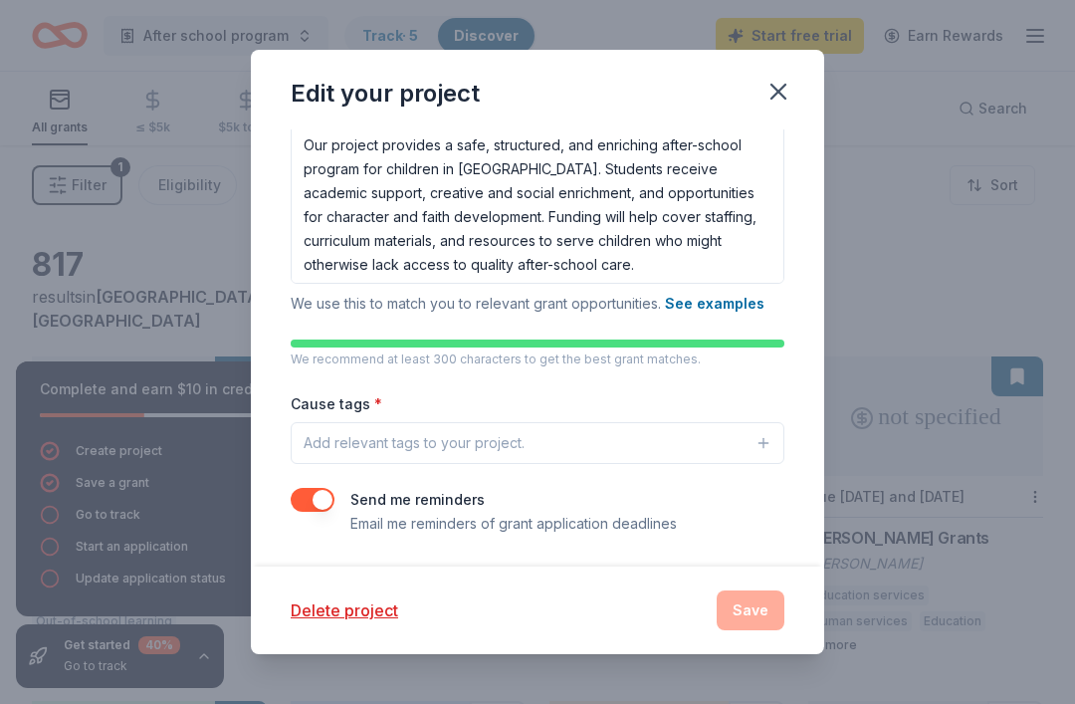
scroll to position [353, 0]
click at [757, 443] on icon "button" at bounding box center [764, 443] width 16 height 16
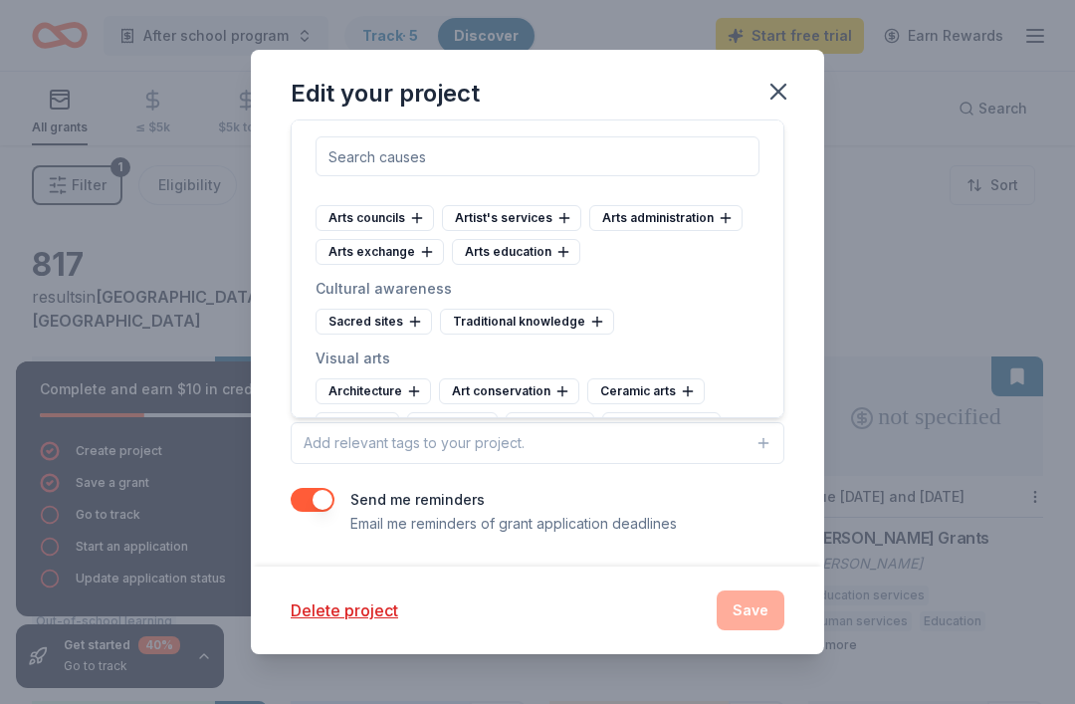
scroll to position [82, 0]
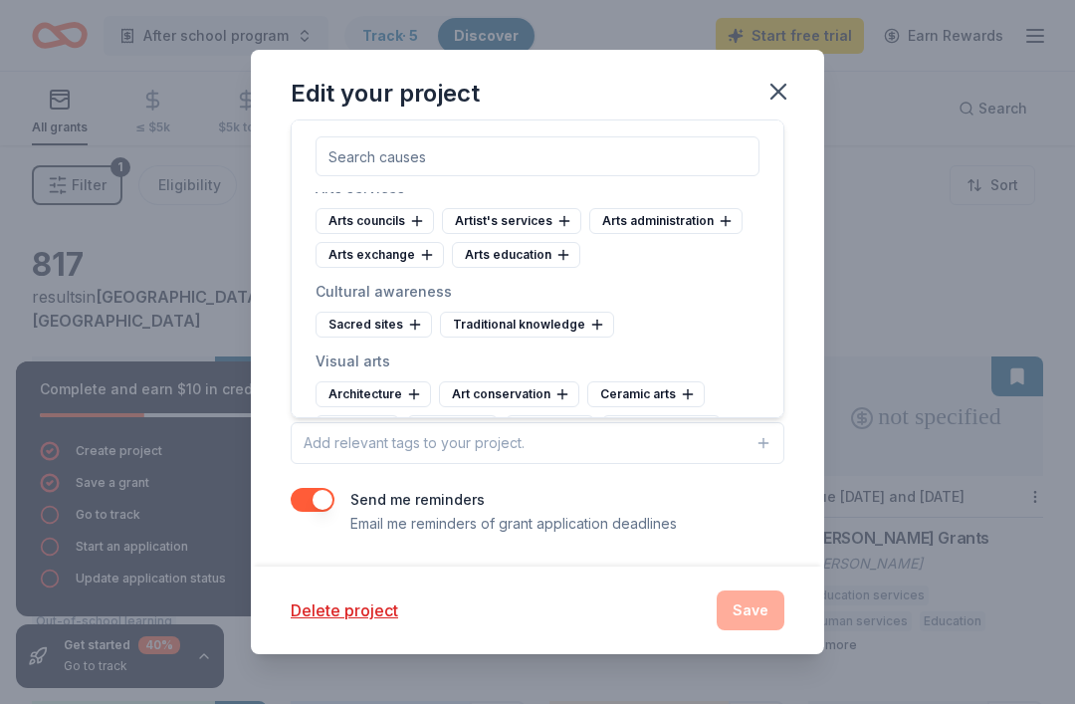
click at [525, 265] on div "Arts education" at bounding box center [516, 255] width 128 height 26
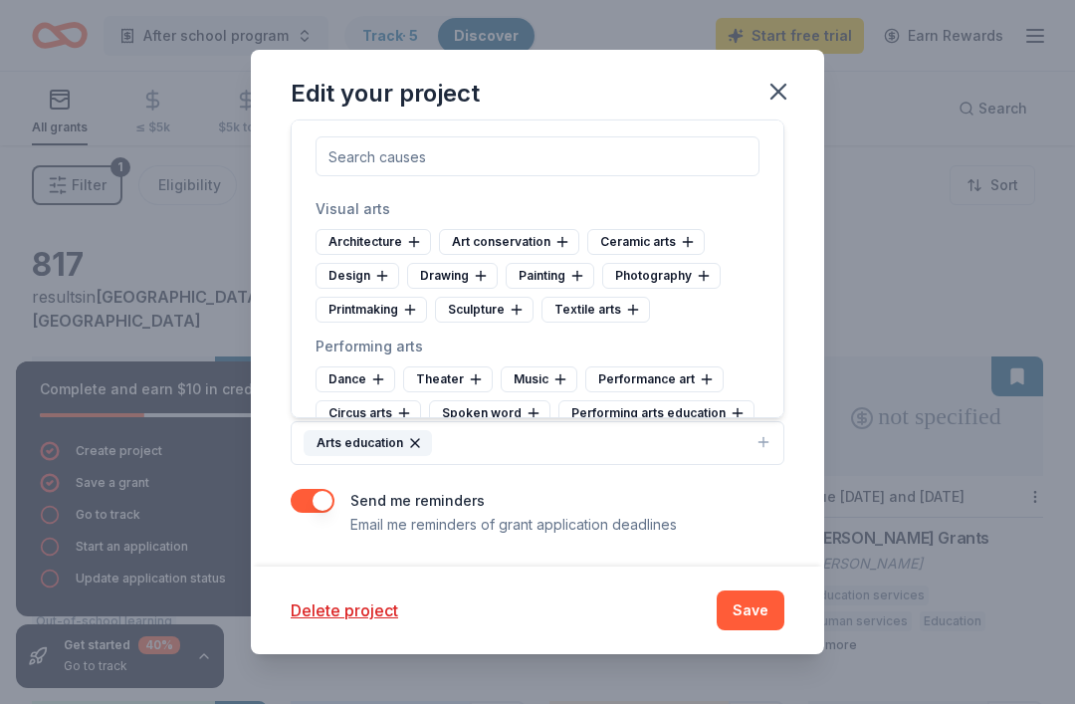
scroll to position [239, 0]
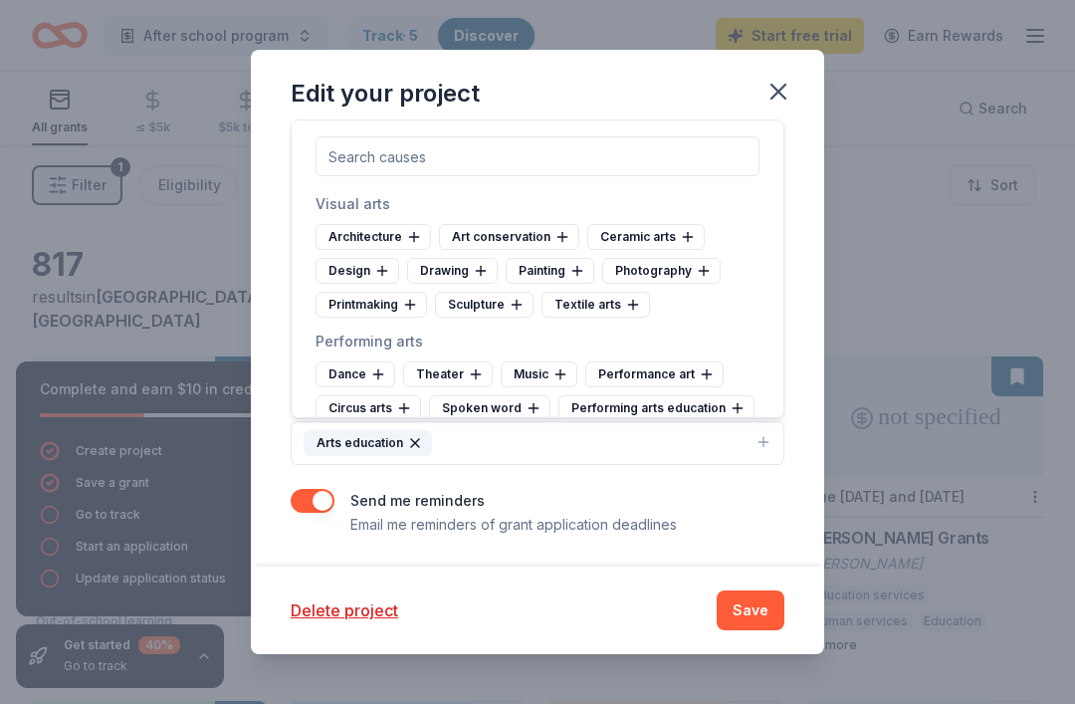
click at [535, 373] on div "Music" at bounding box center [539, 374] width 77 height 26
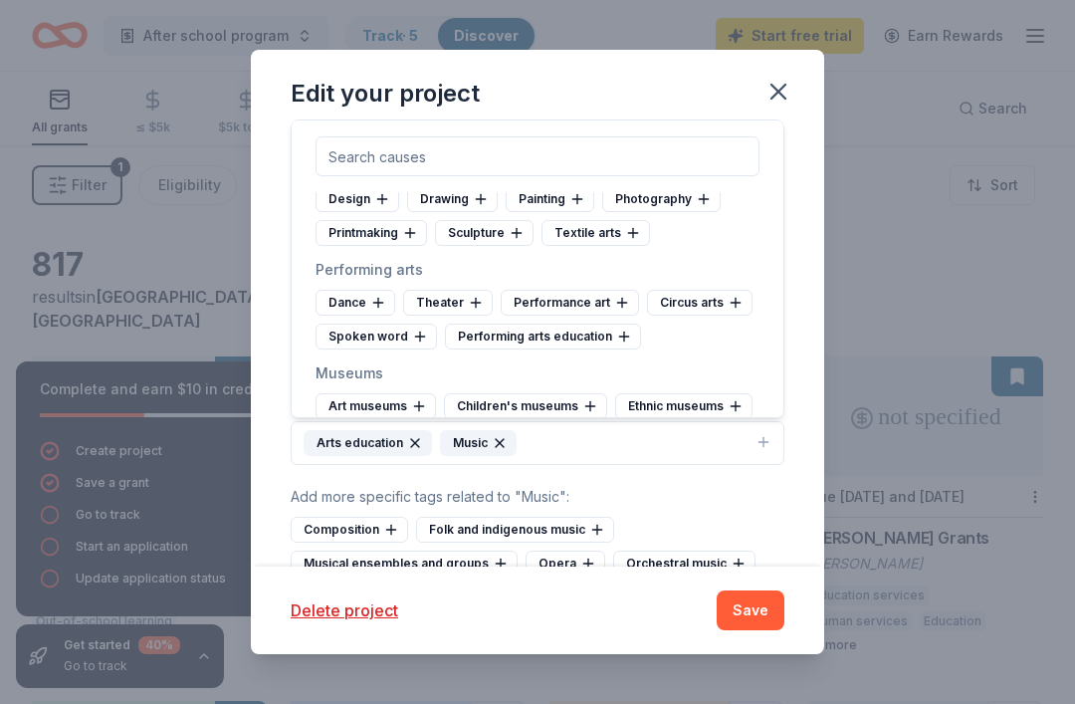
scroll to position [332, 0]
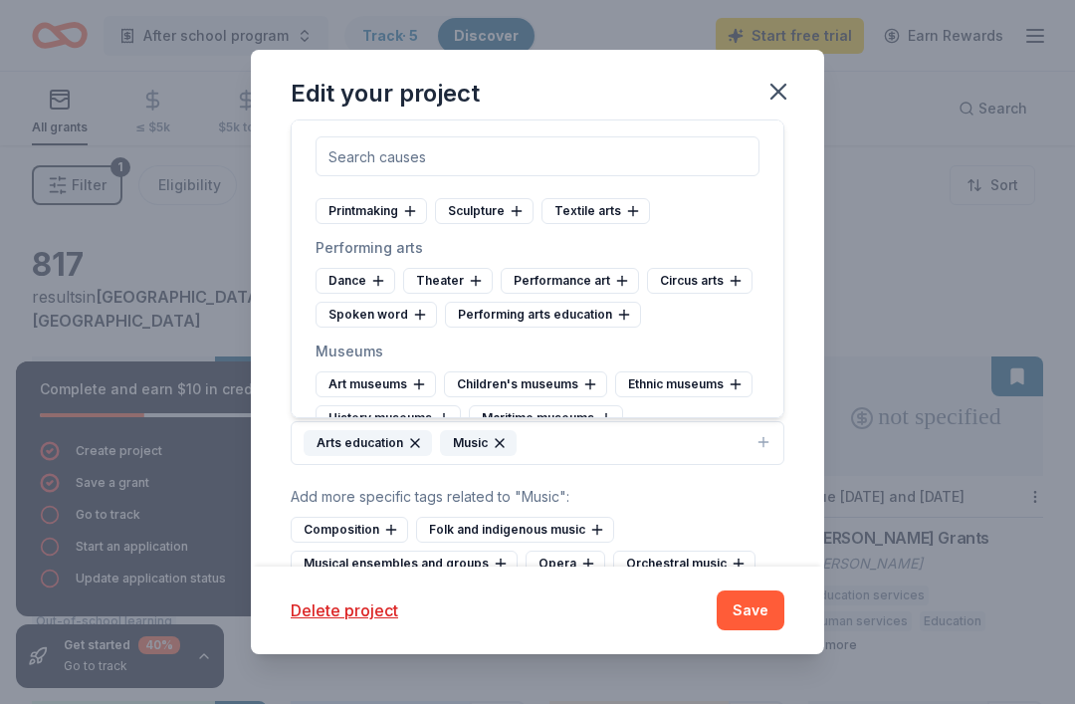
click at [596, 282] on div "Performance art" at bounding box center [570, 281] width 138 height 26
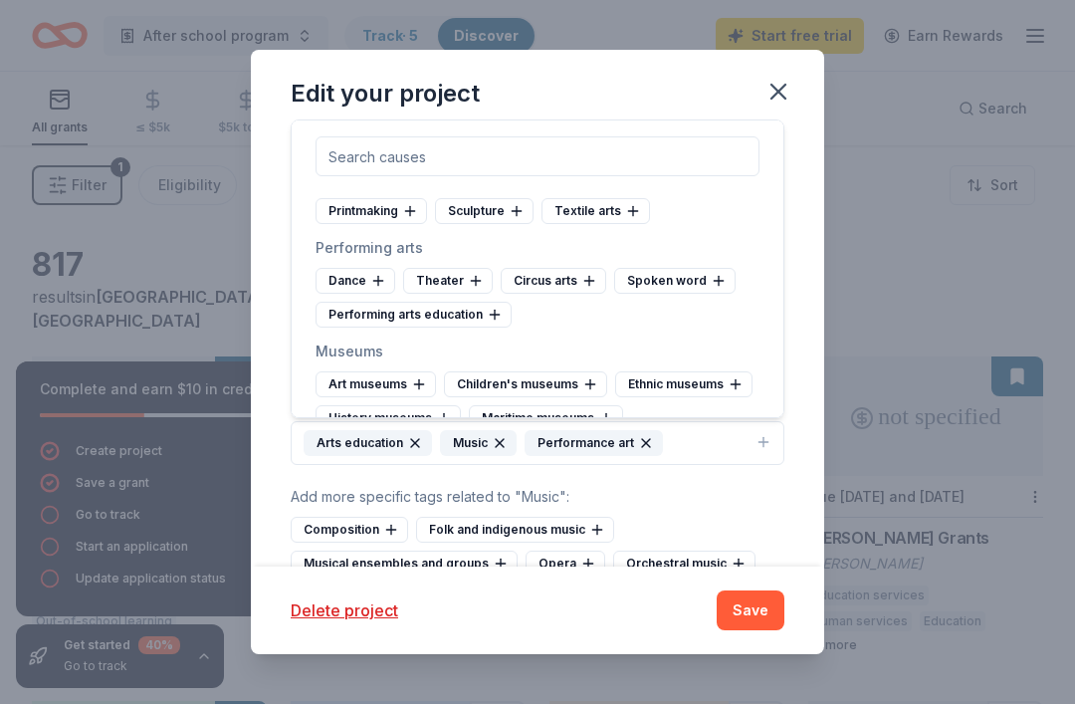
click at [491, 321] on icon at bounding box center [495, 315] width 16 height 16
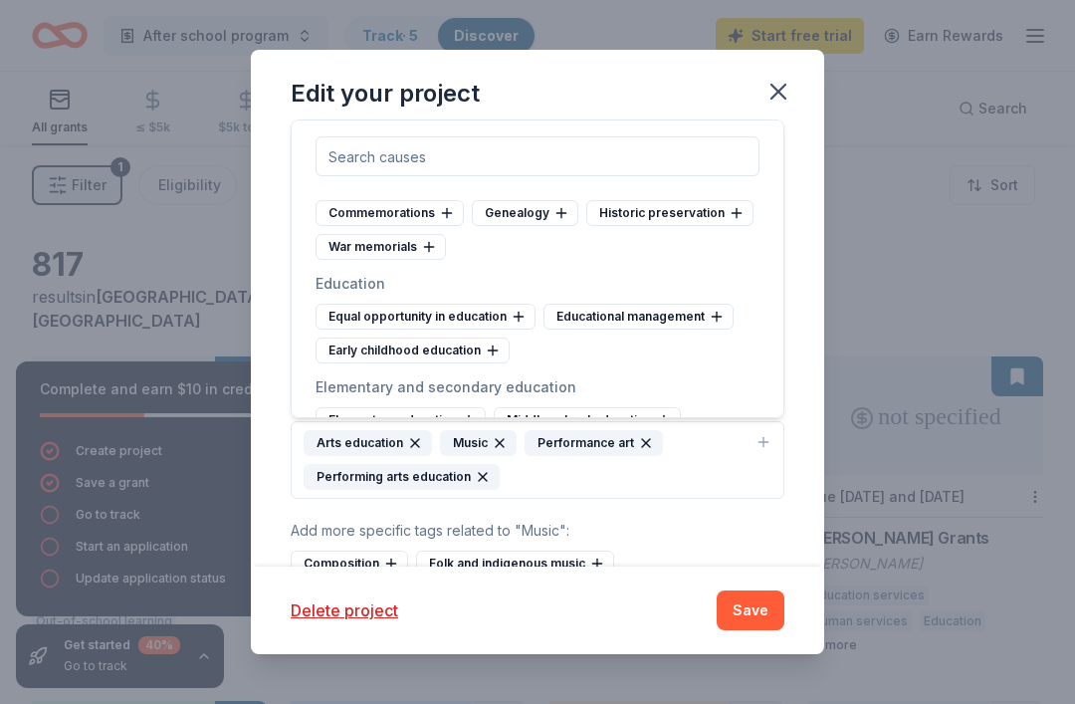
scroll to position [762, 0]
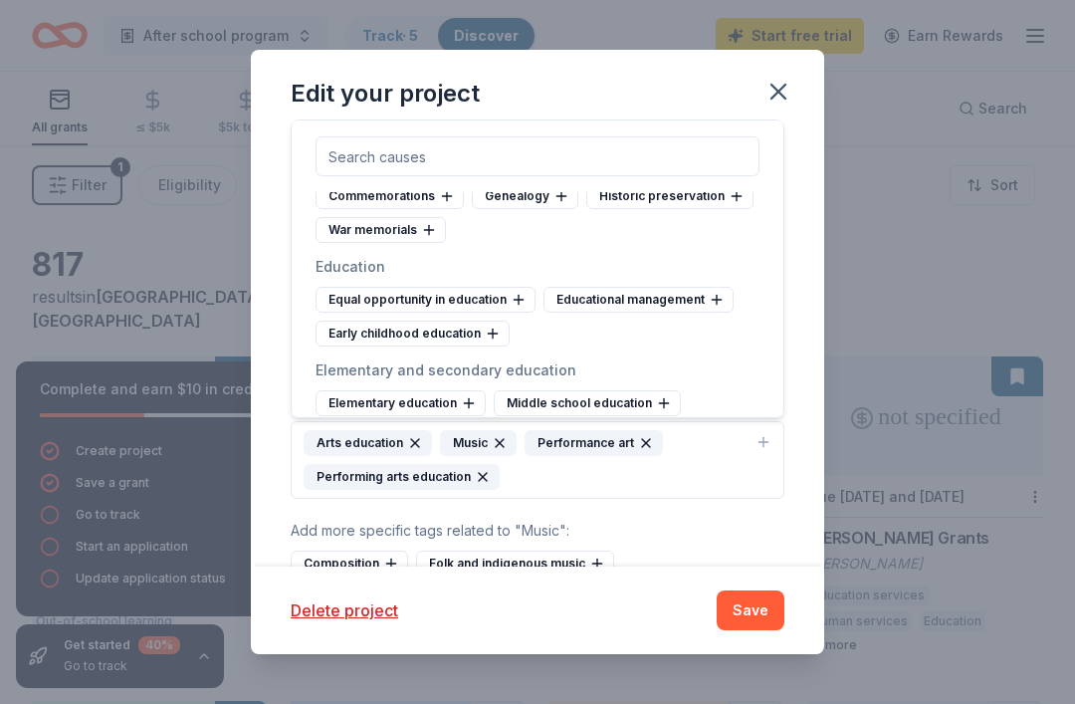
click at [474, 305] on div "Equal opportunity in education" at bounding box center [426, 300] width 220 height 26
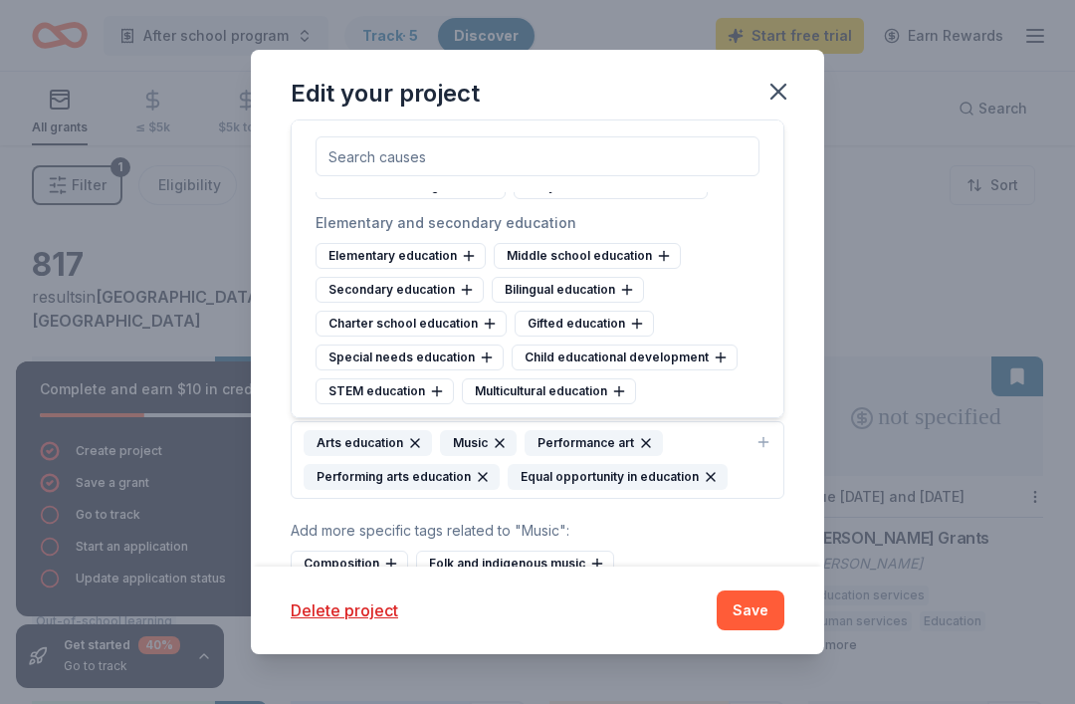
scroll to position [876, 0]
click at [412, 260] on div "Elementary education" at bounding box center [401, 255] width 170 height 26
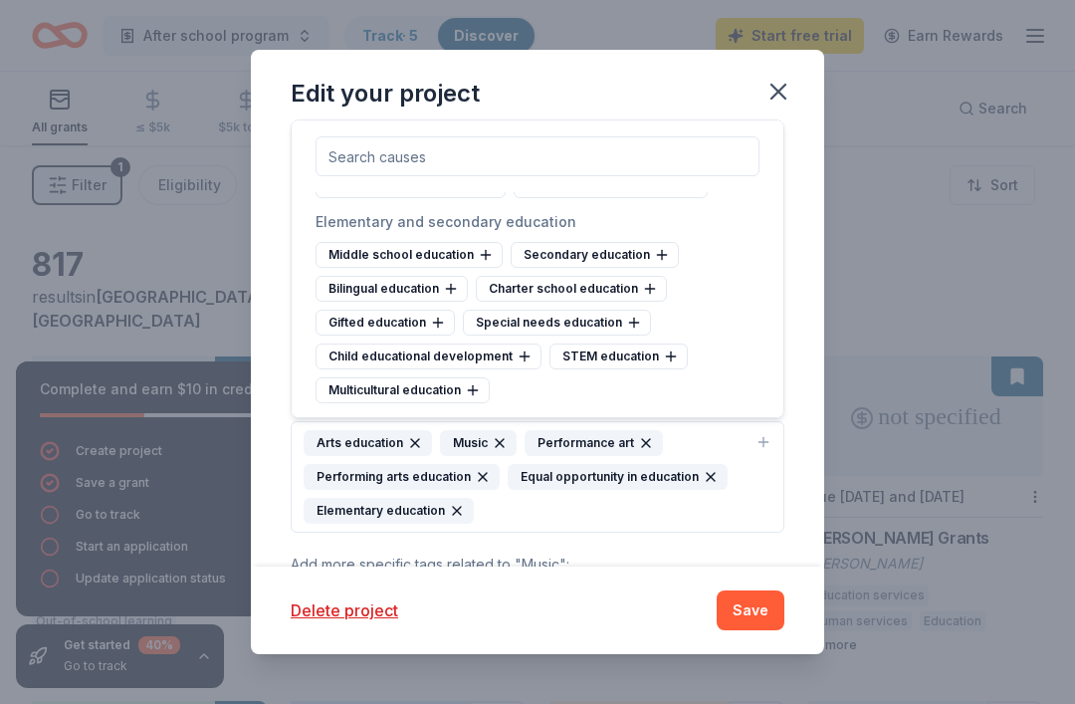
click at [598, 362] on div "STEM education" at bounding box center [619, 356] width 138 height 26
click at [472, 359] on div "Child educational development" at bounding box center [429, 356] width 226 height 26
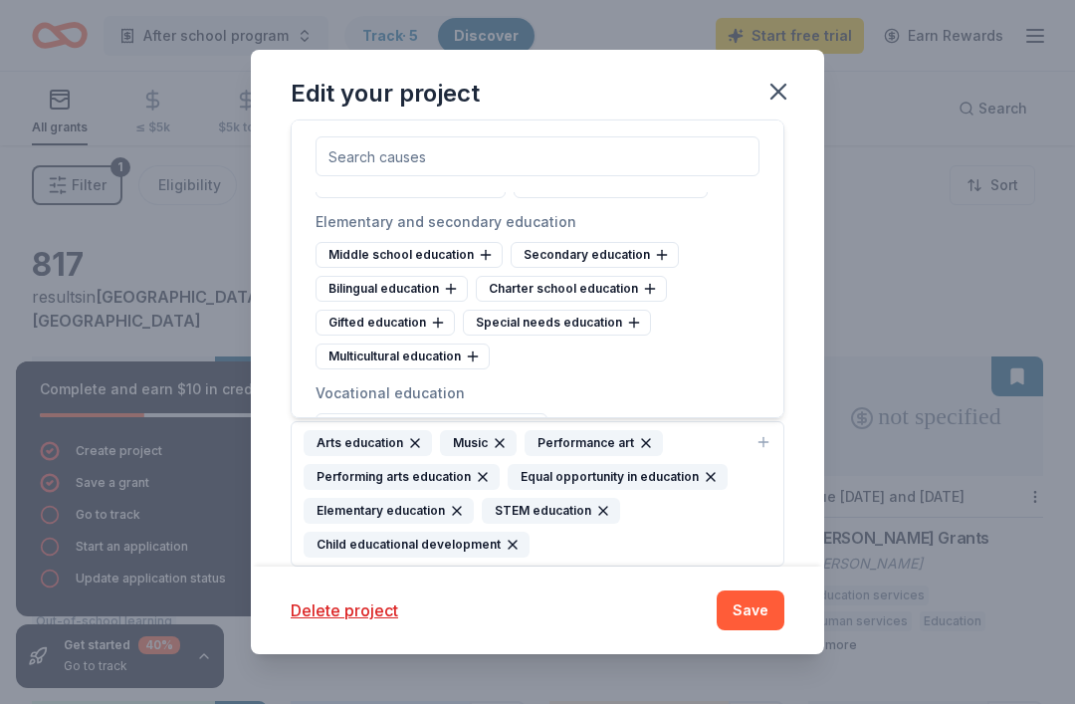
click at [461, 365] on div "Multicultural education" at bounding box center [403, 356] width 174 height 26
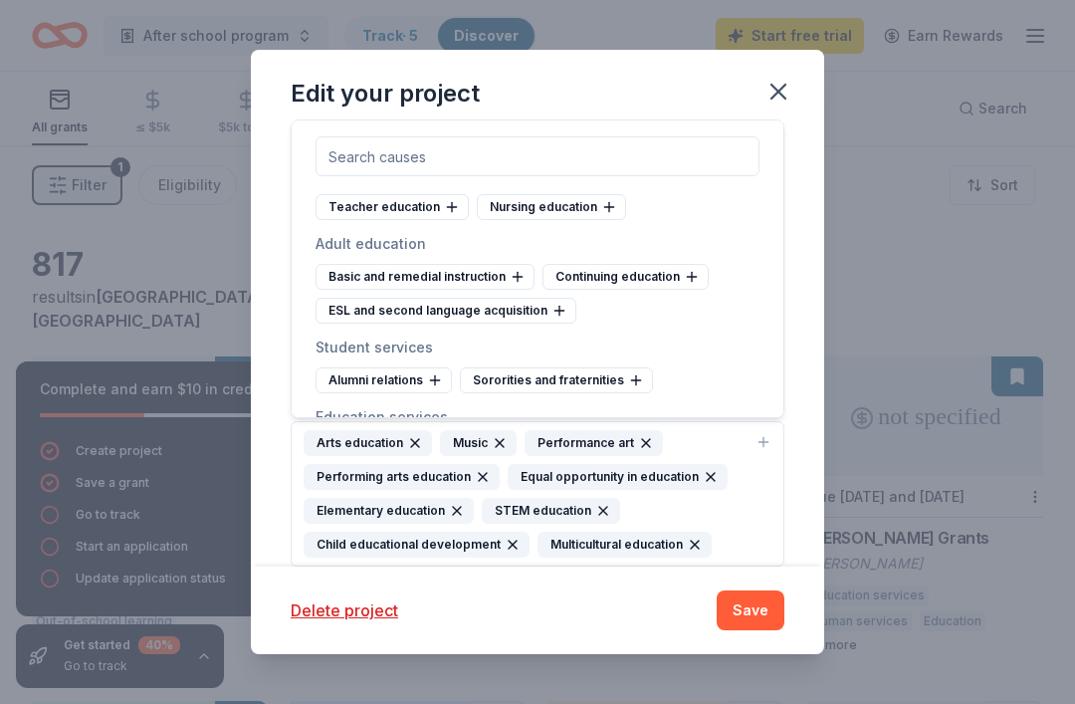
scroll to position [1337, 0]
click at [653, 279] on div "Continuing education" at bounding box center [626, 276] width 166 height 26
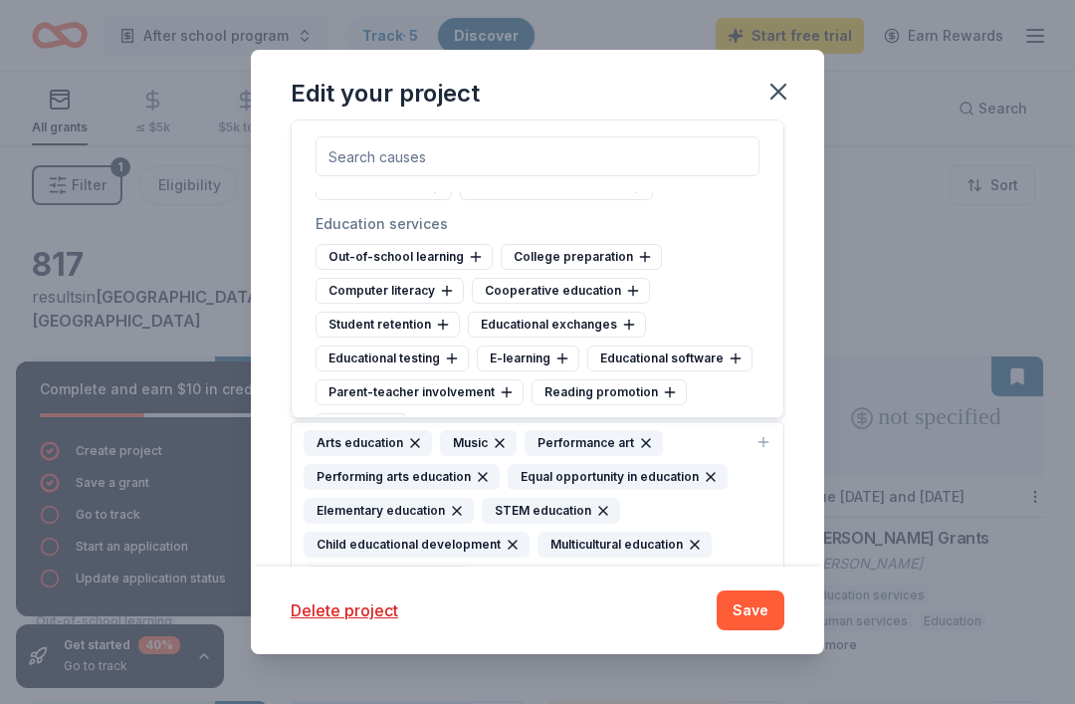
scroll to position [1531, 0]
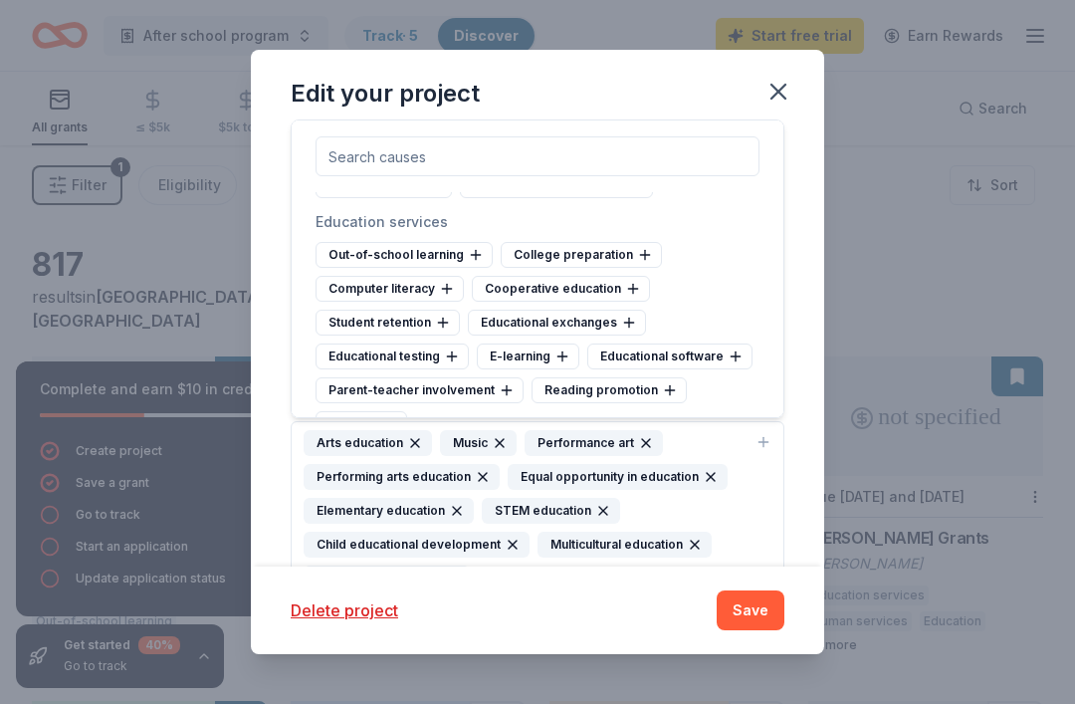
click at [425, 290] on div "Computer literacy" at bounding box center [390, 289] width 148 height 26
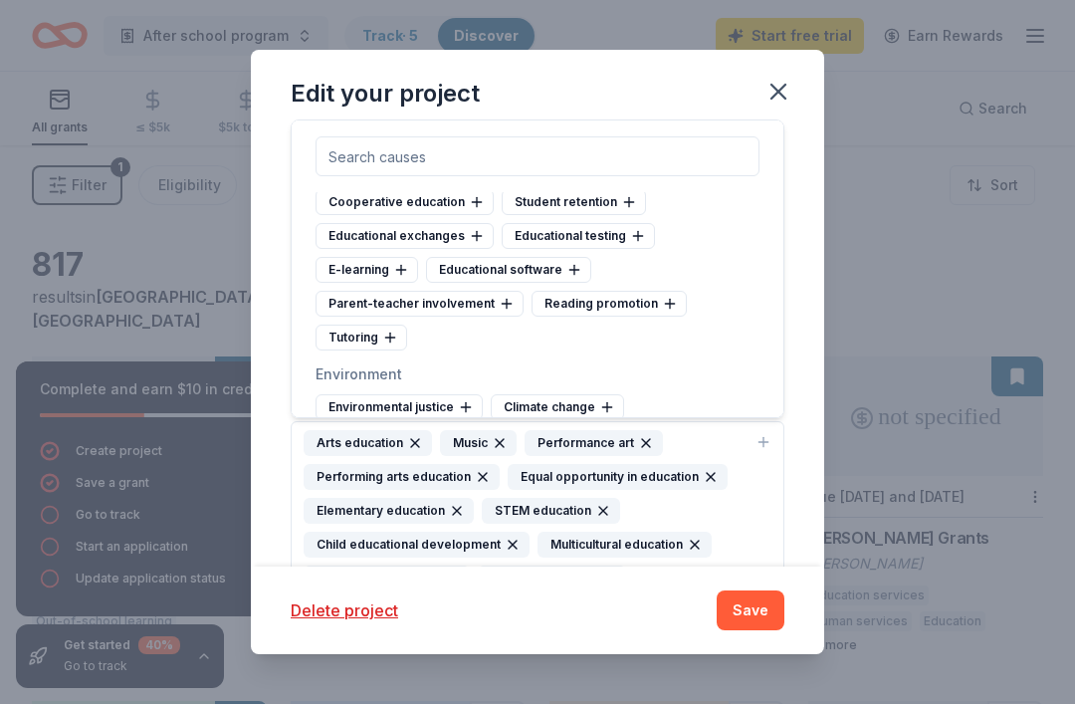
scroll to position [1623, 0]
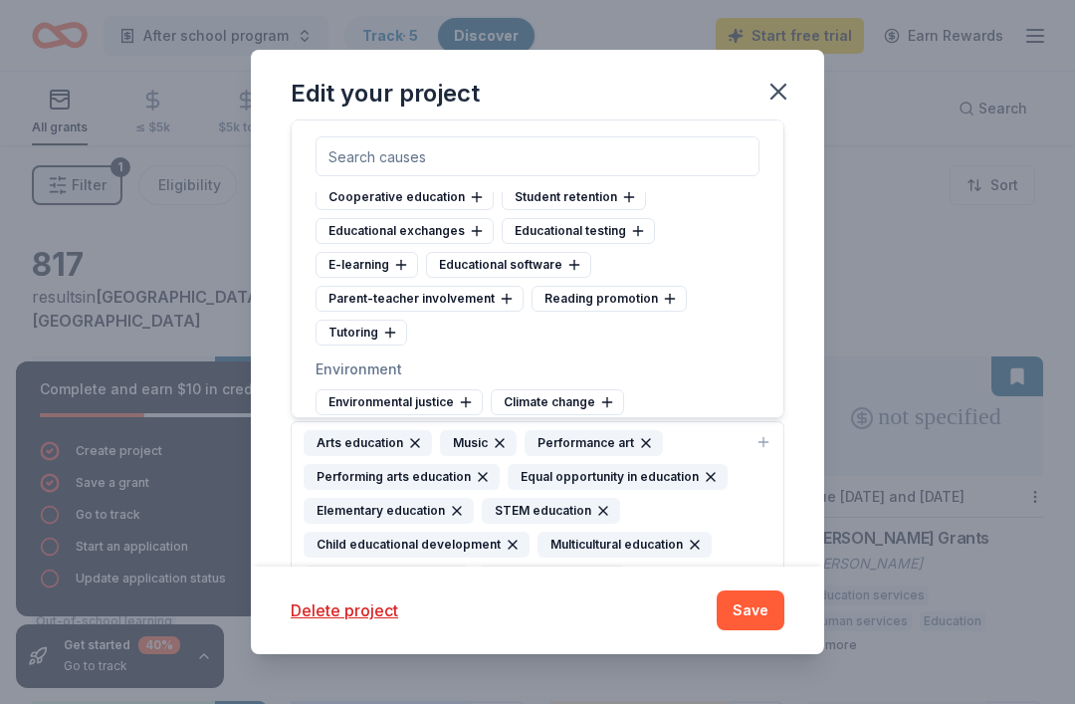
click at [493, 307] on div "Parent-teacher involvement" at bounding box center [420, 299] width 208 height 26
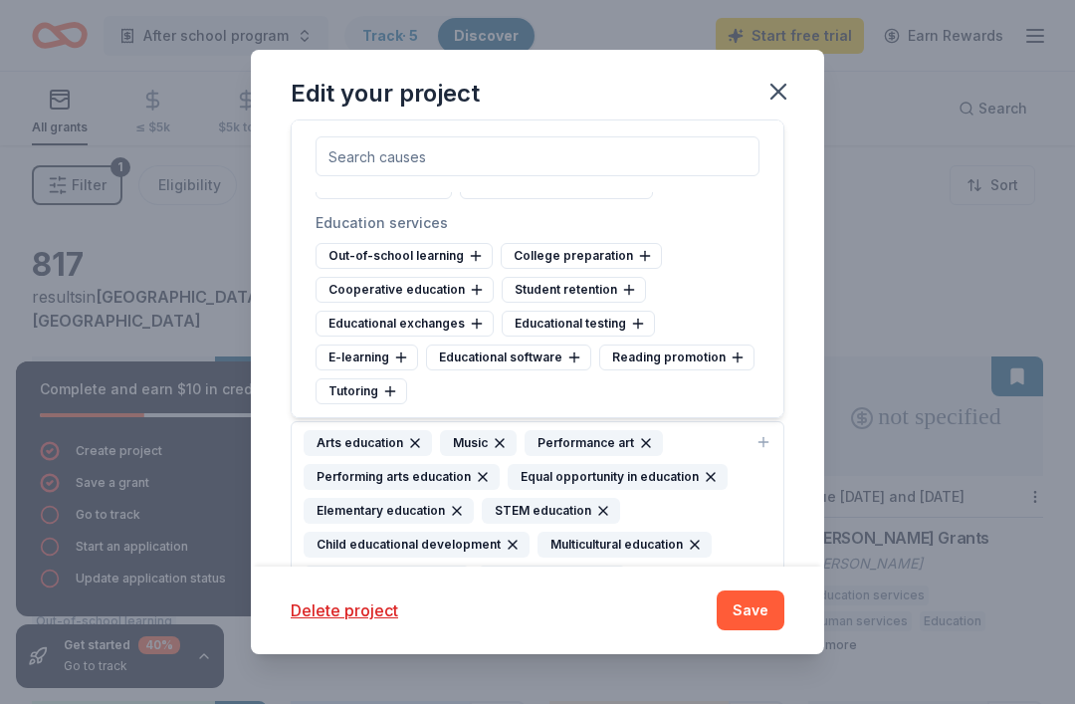
scroll to position [1528, 0]
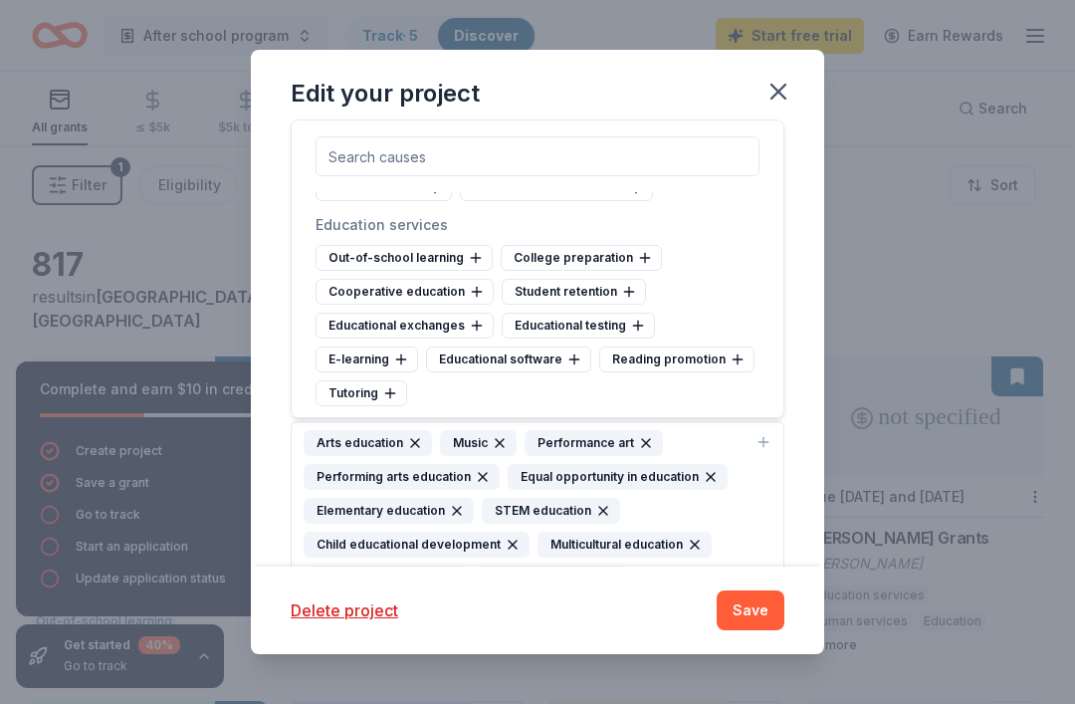
click at [634, 333] on div "Educational testing" at bounding box center [578, 326] width 153 height 26
click at [602, 263] on div "College preparation" at bounding box center [581, 258] width 161 height 26
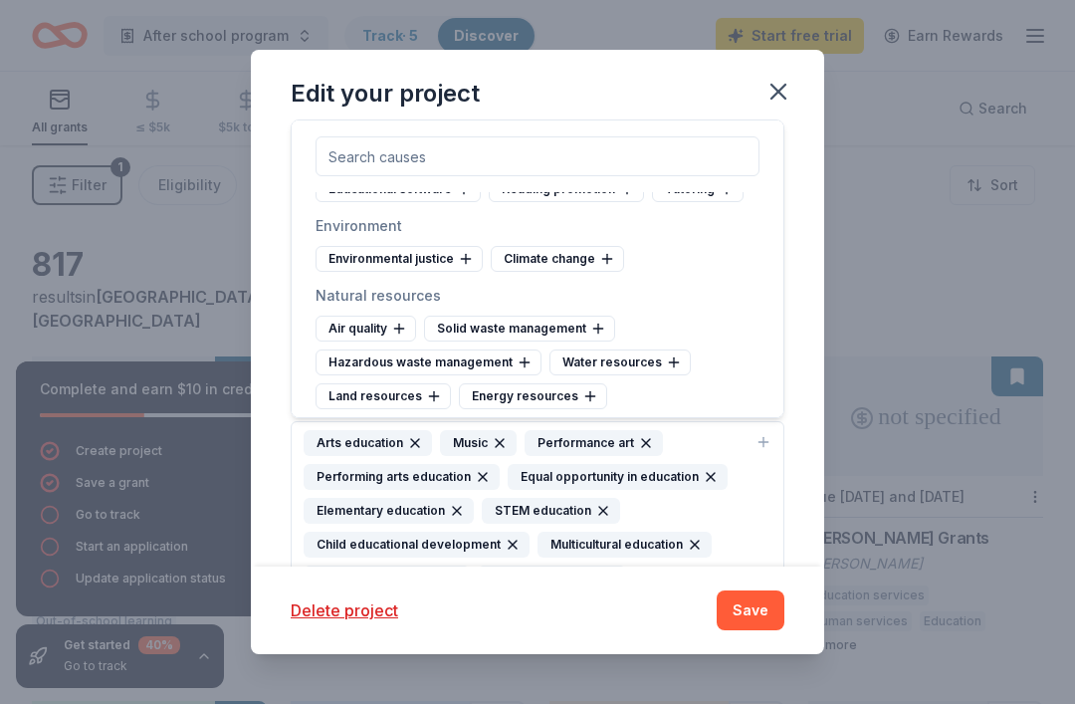
scroll to position [1668, 0]
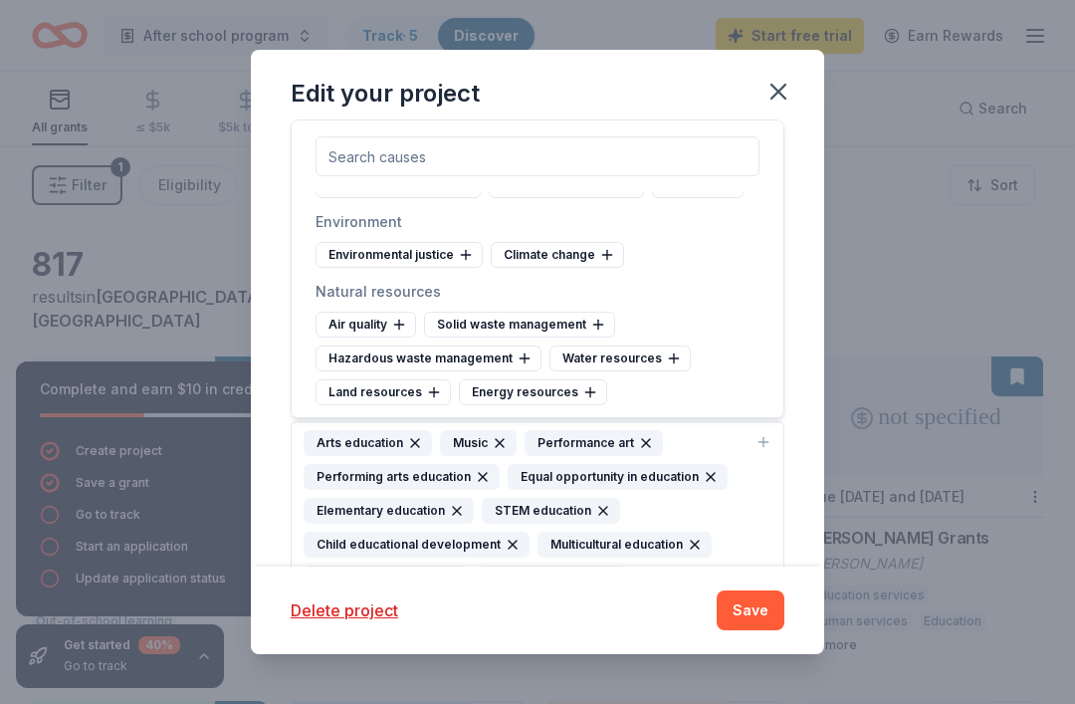
click at [599, 257] on icon at bounding box center [607, 255] width 16 height 16
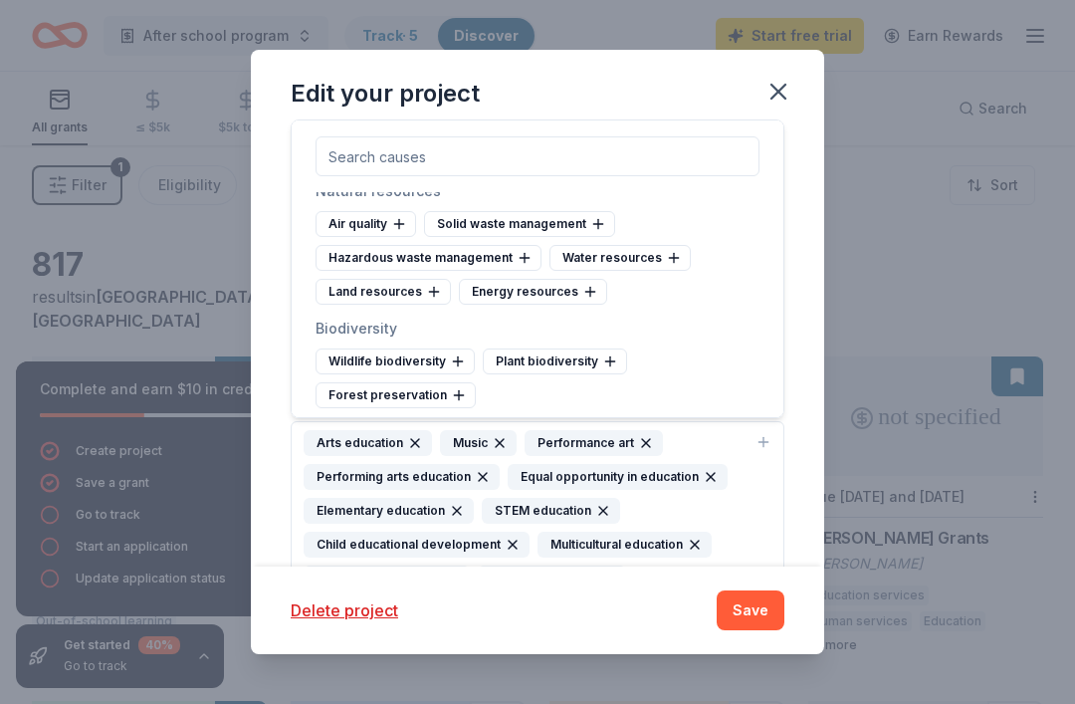
scroll to position [1763, 0]
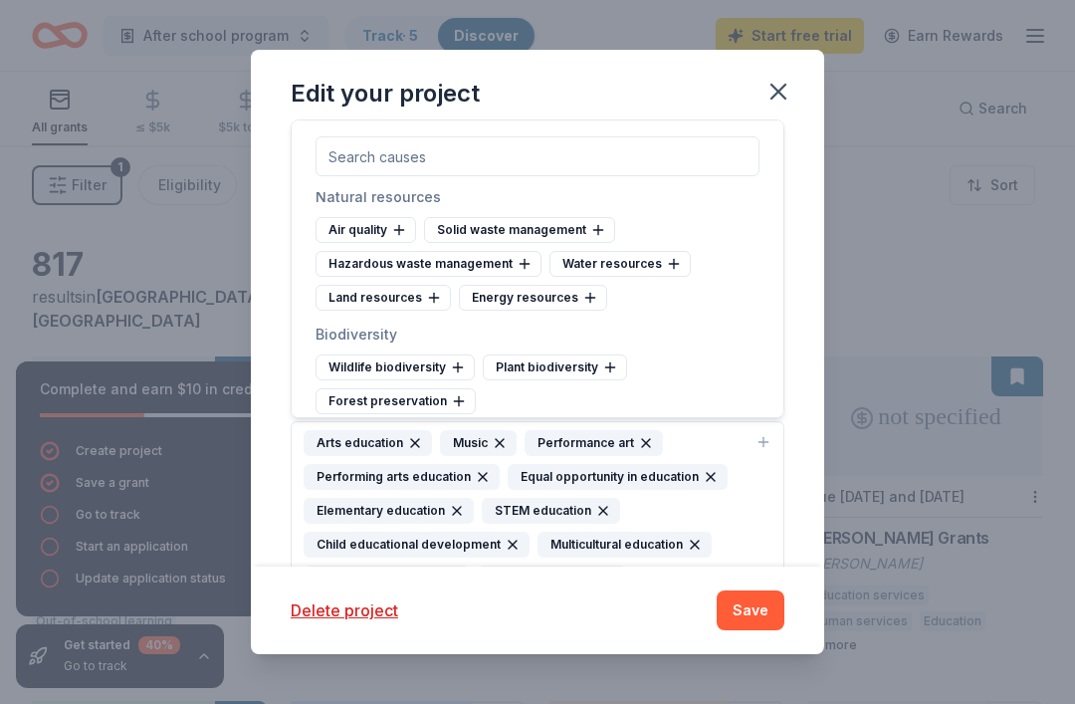
click at [742, 601] on button "Save" at bounding box center [751, 610] width 68 height 40
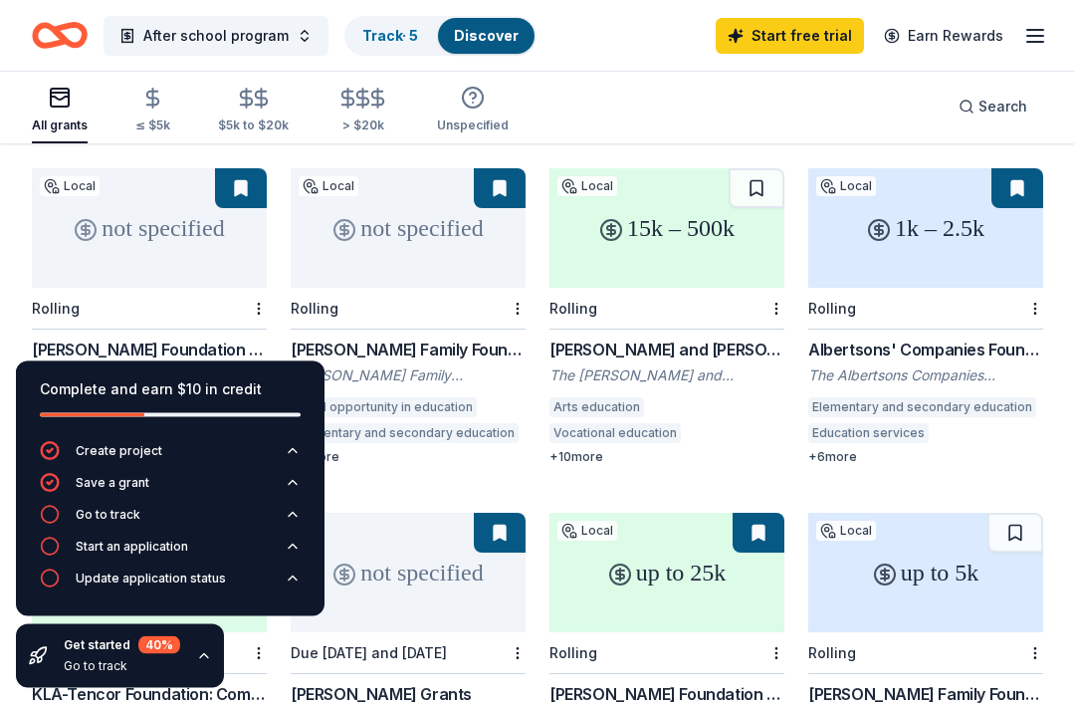
scroll to position [188, 0]
click at [136, 676] on div "Get started 40 % Go to track" at bounding box center [122, 656] width 116 height 40
click at [204, 664] on icon "button" at bounding box center [204, 656] width 16 height 16
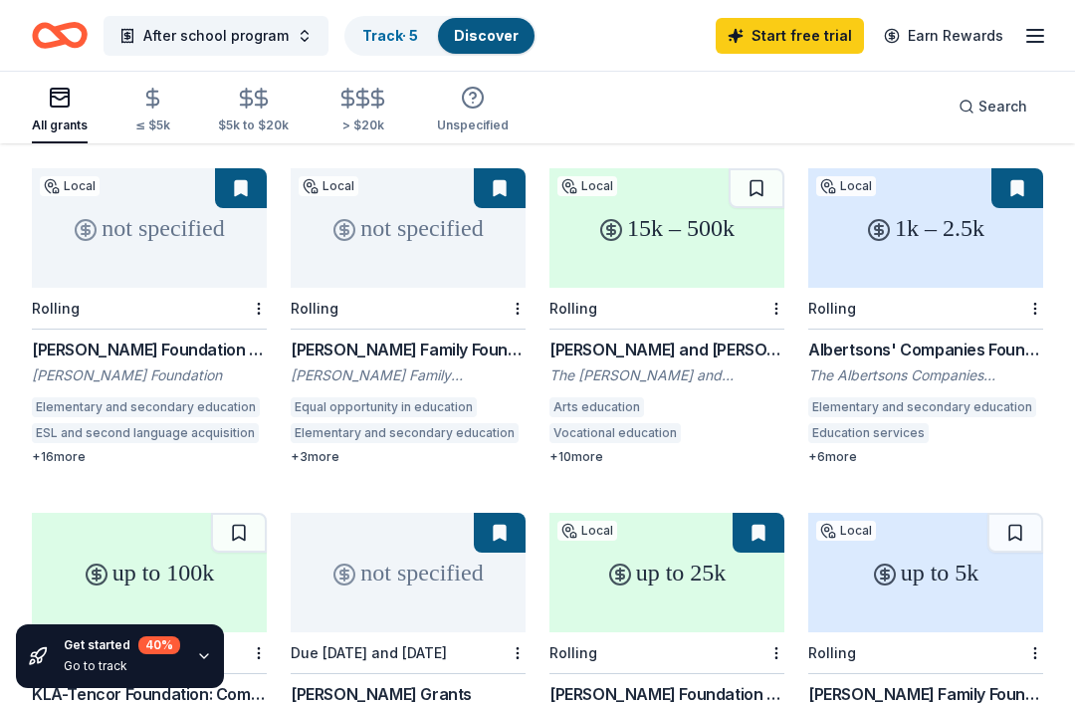
click at [143, 674] on div "Go to track" at bounding box center [122, 666] width 116 height 16
click at [215, 688] on div "Get started 40 % Go to track" at bounding box center [120, 656] width 208 height 64
click at [199, 664] on icon "button" at bounding box center [204, 656] width 16 height 16
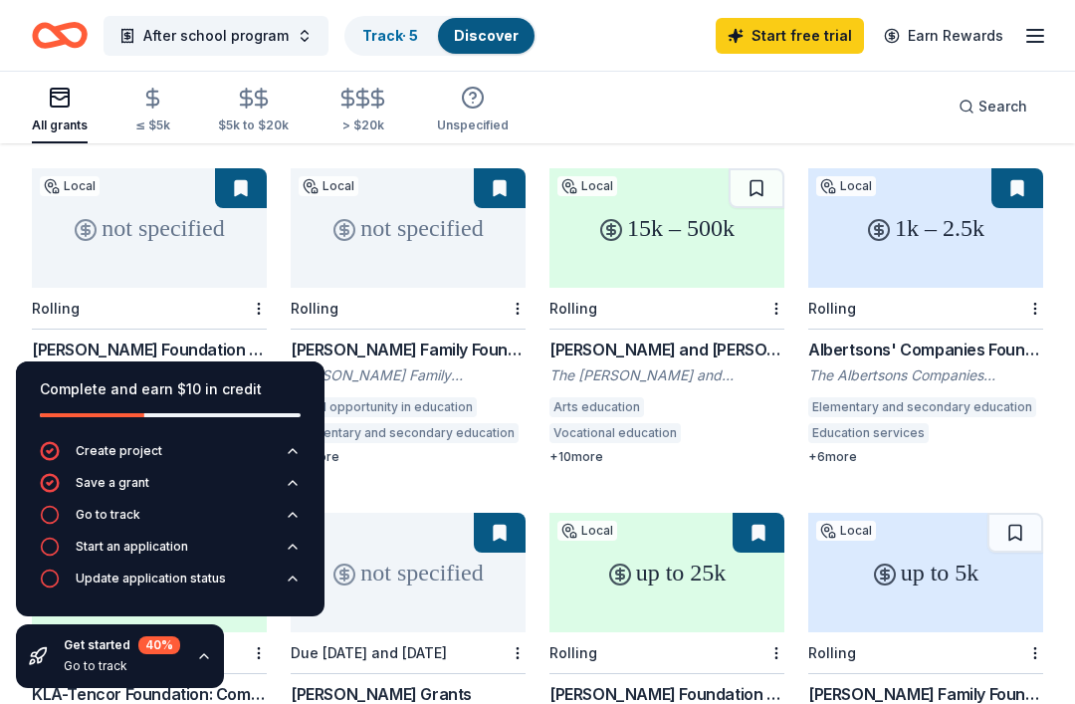
click at [285, 505] on button "Save a grant" at bounding box center [170, 489] width 261 height 32
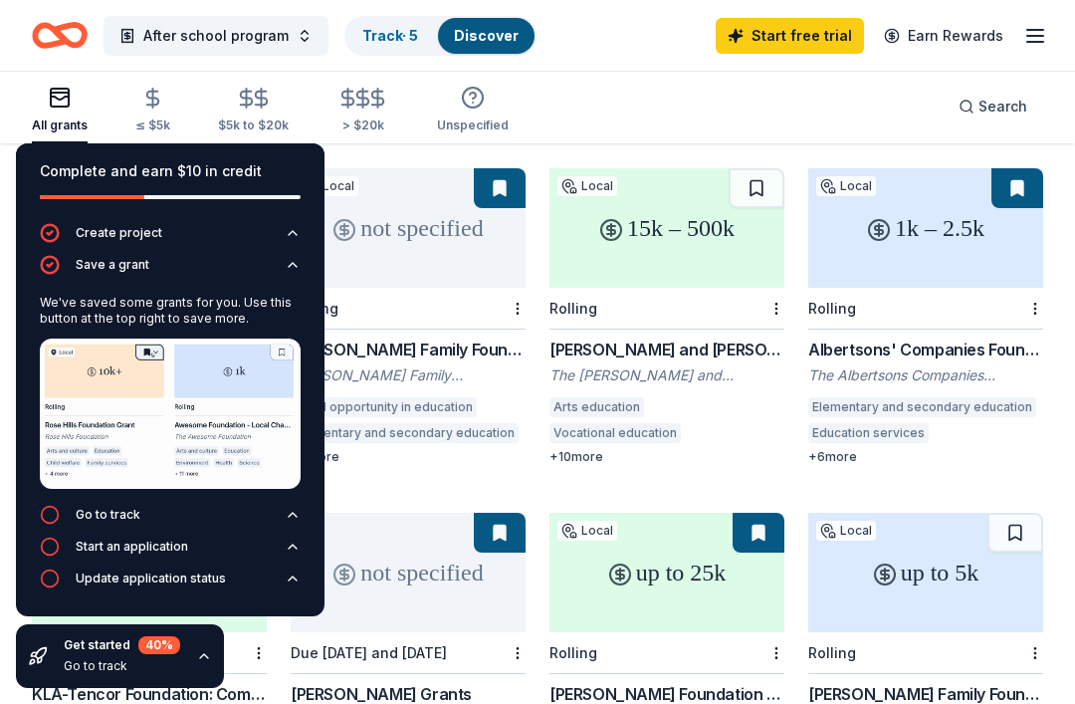
click at [604, 103] on div "All grants ≤ $5k $5k to $20k > $20k Unspecified Search" at bounding box center [537, 107] width 1011 height 74
click at [234, 484] on img at bounding box center [170, 413] width 261 height 150
click at [181, 688] on div "Get started 40 % Go to track" at bounding box center [120, 656] width 208 height 64
click at [91, 674] on div "Go to track" at bounding box center [122, 666] width 116 height 16
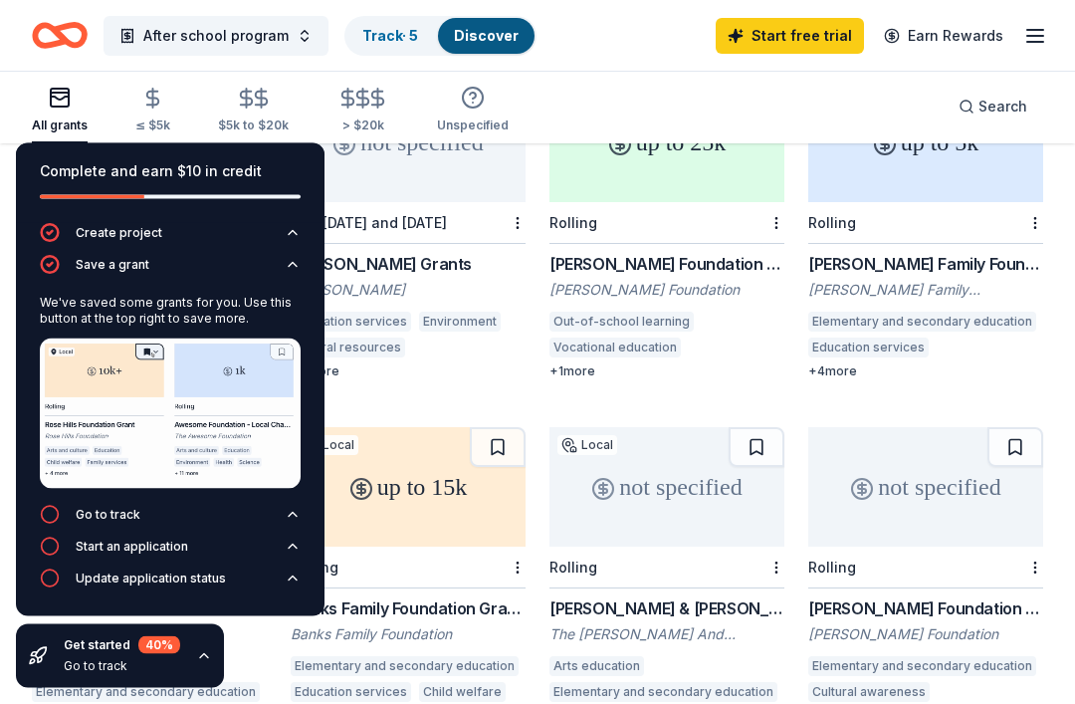
scroll to position [618, 0]
click at [79, 654] on div "Get started 40 %" at bounding box center [122, 645] width 116 height 18
click at [111, 654] on div "Get started 40 %" at bounding box center [122, 645] width 116 height 18
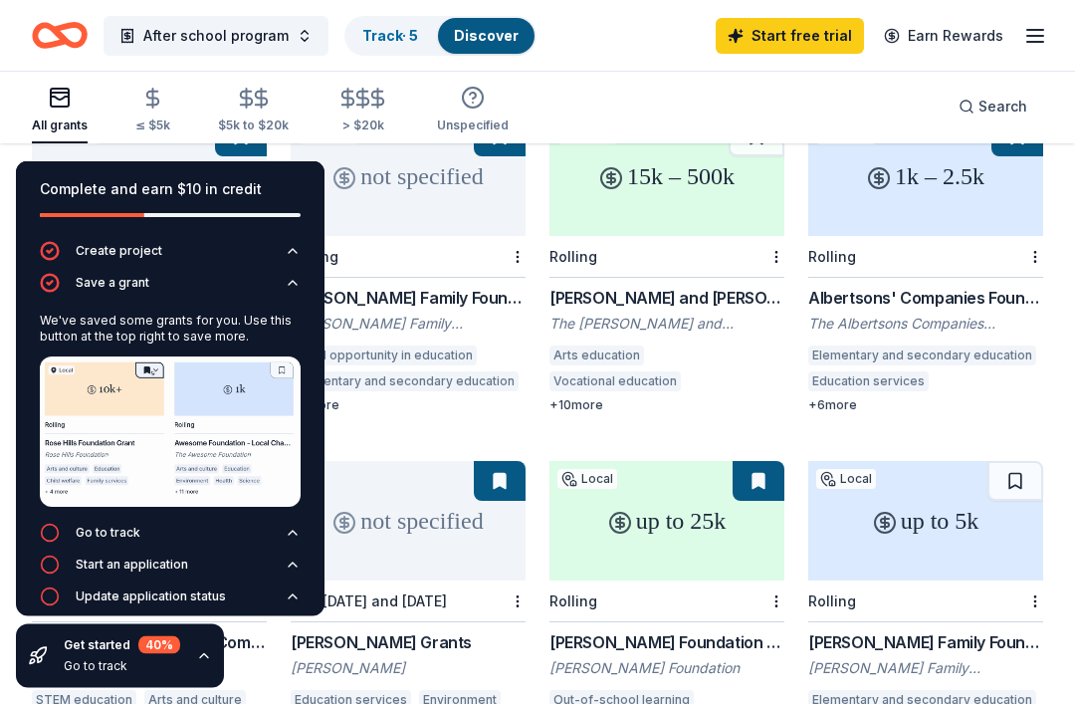
scroll to position [240, 0]
click at [421, 630] on div "[PERSON_NAME] Grants" at bounding box center [408, 642] width 235 height 24
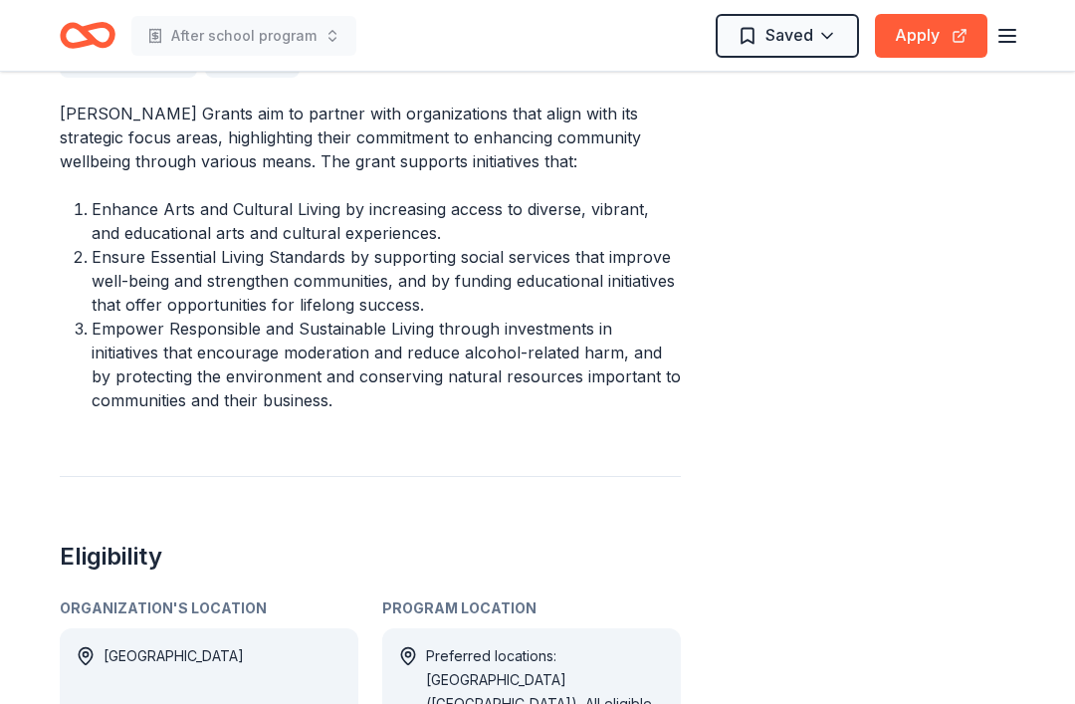
scroll to position [754, 0]
